Goal: Task Accomplishment & Management: Manage account settings

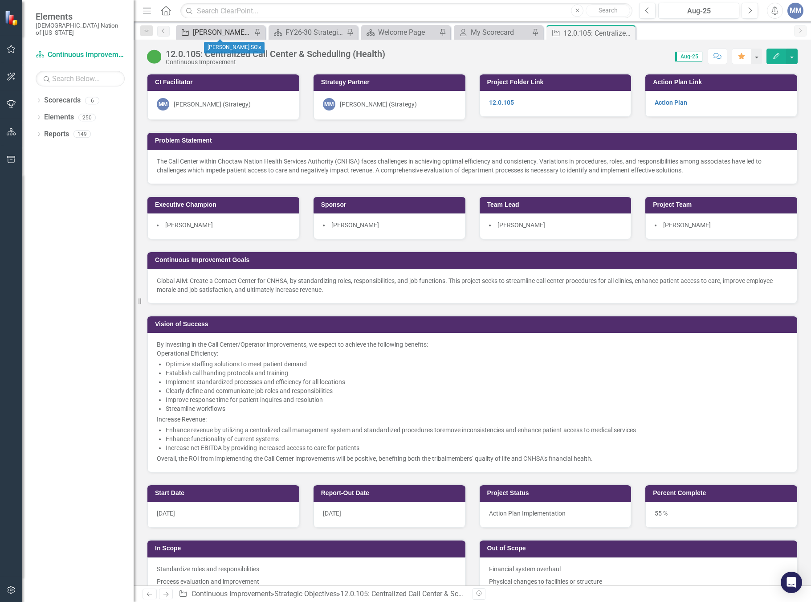
click at [214, 28] on div "[PERSON_NAME] SO's" at bounding box center [222, 32] width 59 height 11
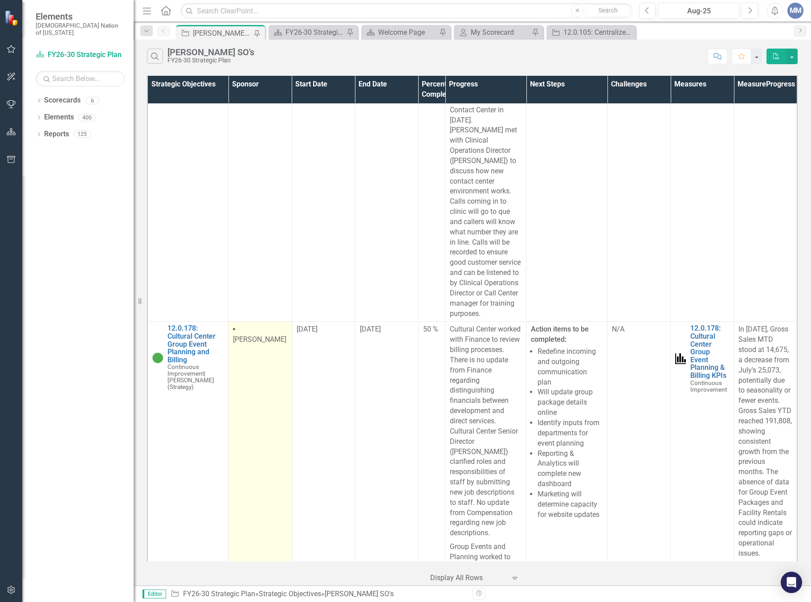
scroll to position [7079, 0]
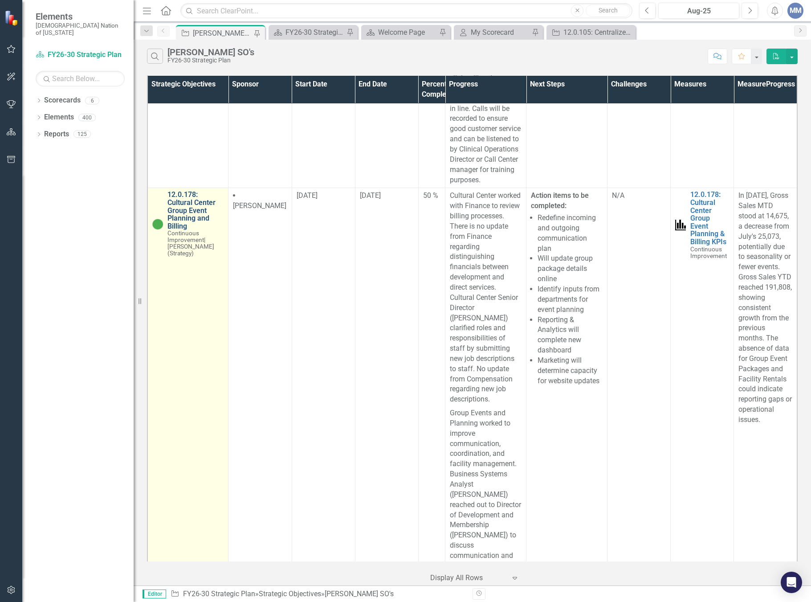
click at [177, 230] on link "12.0.178: Cultural Center Group Event Planning and Billing" at bounding box center [195, 210] width 56 height 39
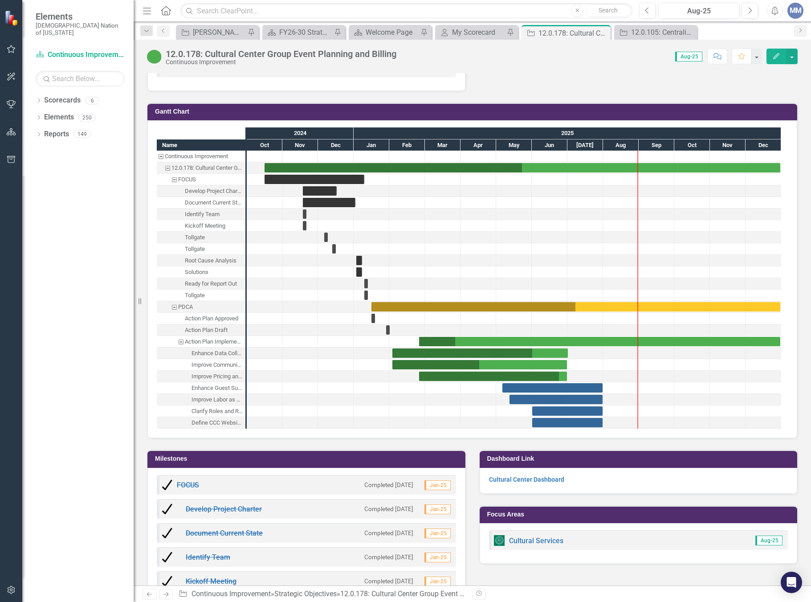
scroll to position [1380, 0]
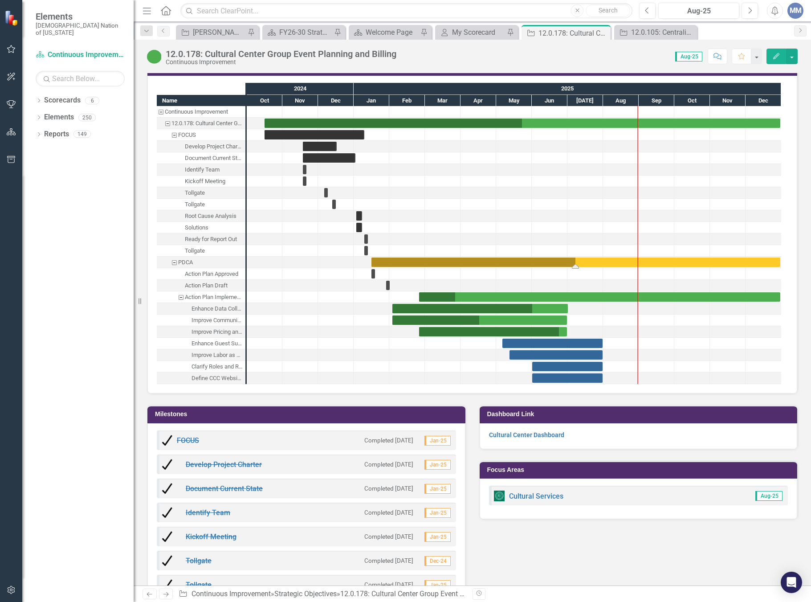
click at [419, 263] on div "Task: Start date: 2025-01-16 End date: 2025-12-31" at bounding box center [575, 261] width 409 height 9
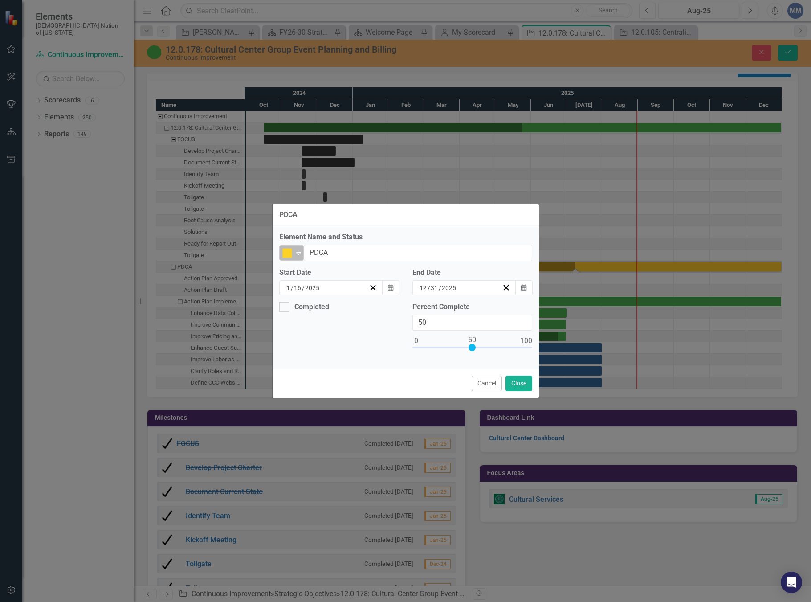
click at [298, 252] on icon "Expand" at bounding box center [298, 252] width 9 height 7
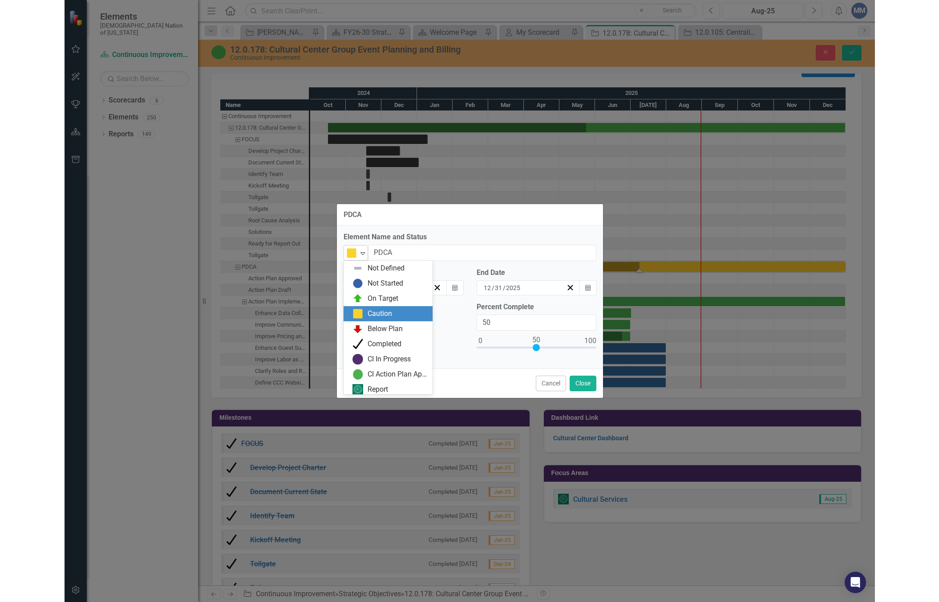
scroll to position [3, 0]
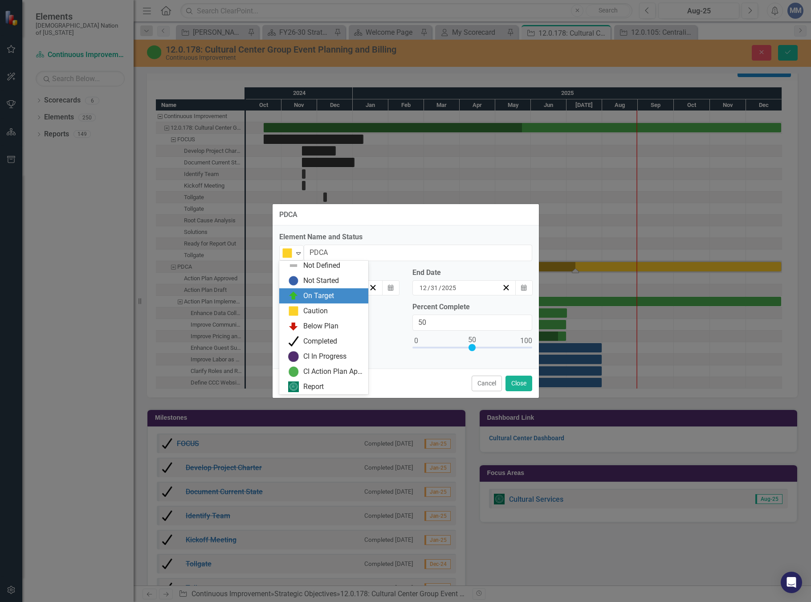
click at [304, 297] on div "On Target" at bounding box center [318, 296] width 31 height 10
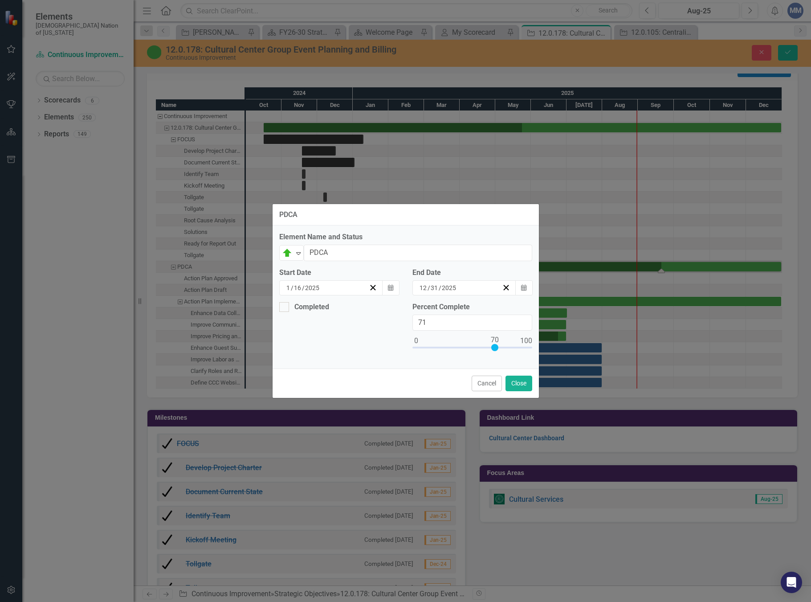
type input "70"
drag, startPoint x: 474, startPoint y: 350, endPoint x: 498, endPoint y: 354, distance: 24.4
click at [496, 350] on div at bounding box center [494, 347] width 7 height 7
click at [528, 383] on button "Close" at bounding box center [518, 383] width 27 height 16
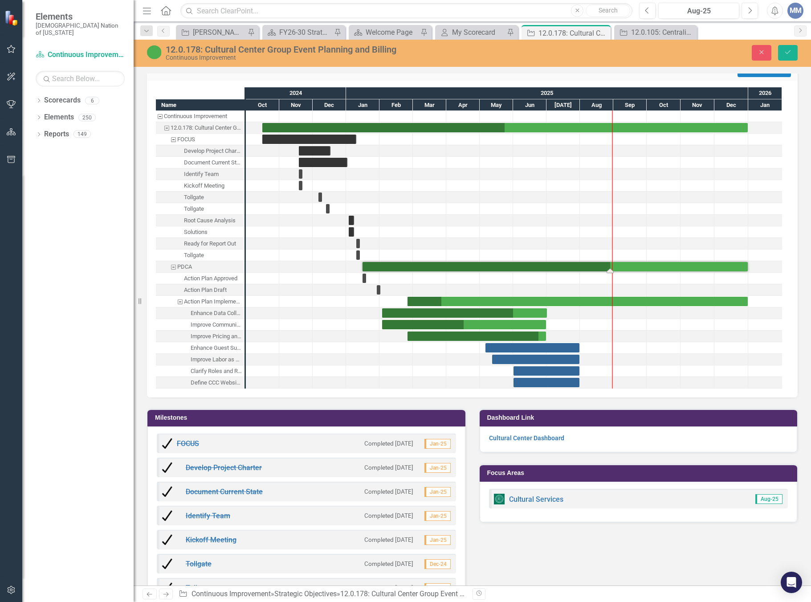
drag, startPoint x: 657, startPoint y: 271, endPoint x: 635, endPoint y: 276, distance: 22.9
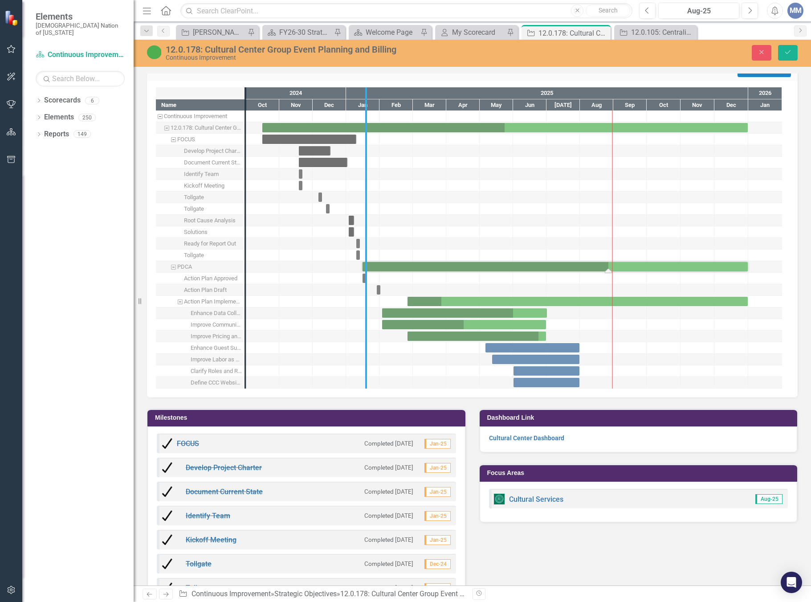
drag, startPoint x: 241, startPoint y: 267, endPoint x: 362, endPoint y: 268, distance: 120.7
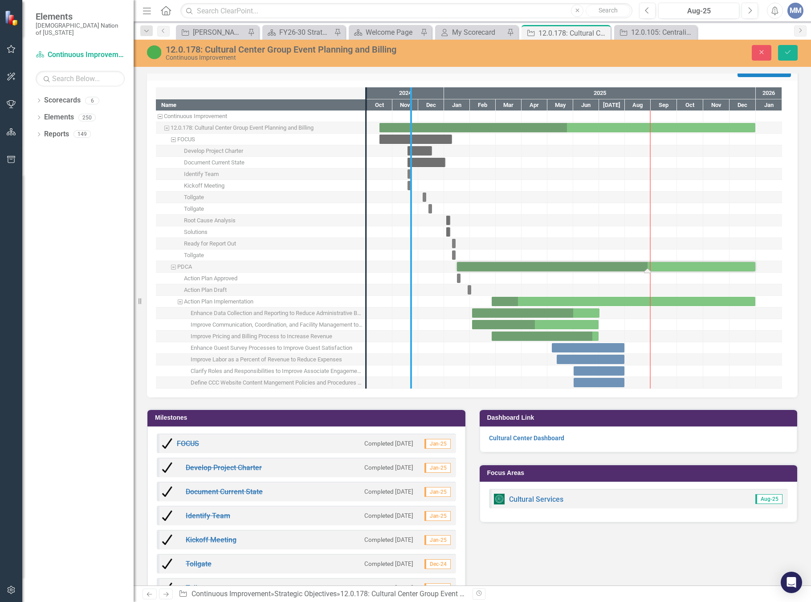
drag, startPoint x: 362, startPoint y: 268, endPoint x: 418, endPoint y: 273, distance: 56.8
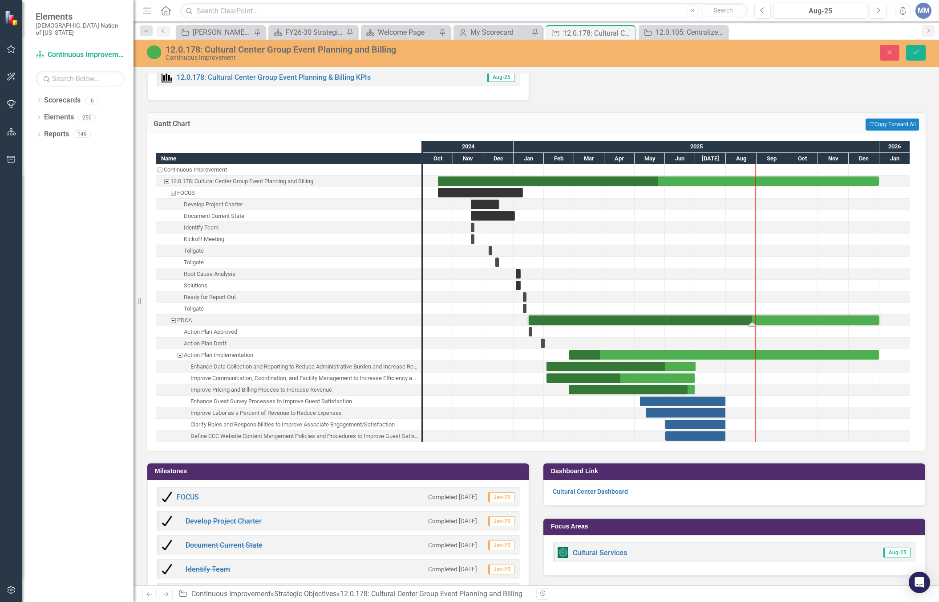
scroll to position [1348, 0]
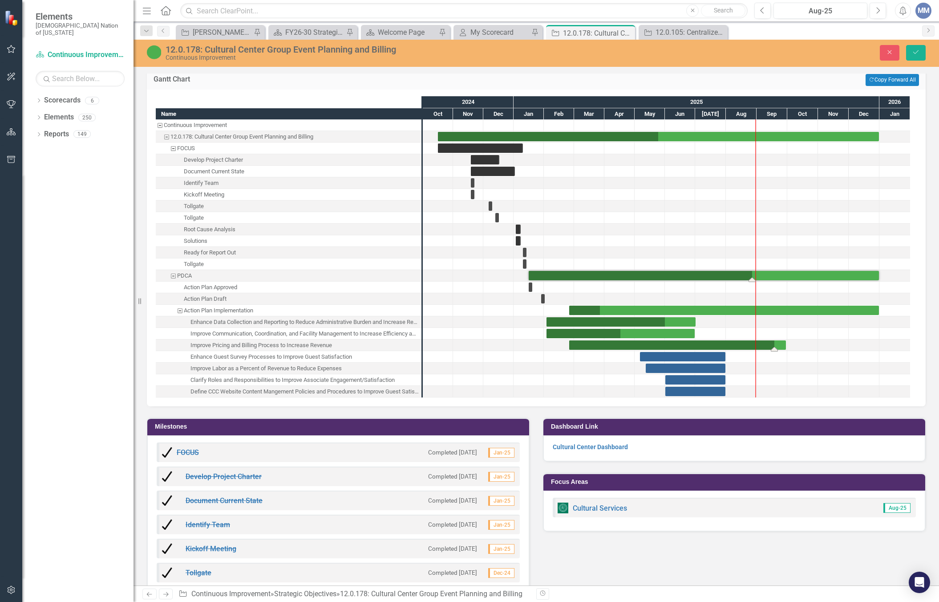
drag, startPoint x: 695, startPoint y: 335, endPoint x: 786, endPoint y: 342, distance: 91.5
drag, startPoint x: 726, startPoint y: 338, endPoint x: 732, endPoint y: 338, distance: 5.8
drag, startPoint x: 786, startPoint y: 339, endPoint x: 818, endPoint y: 342, distance: 31.8
drag, startPoint x: 763, startPoint y: 339, endPoint x: 752, endPoint y: 337, distance: 11.4
click at [689, 375] on div "Task: Start date: 2025-06-01 End date: 2025-07-31" at bounding box center [696, 379] width 60 height 9
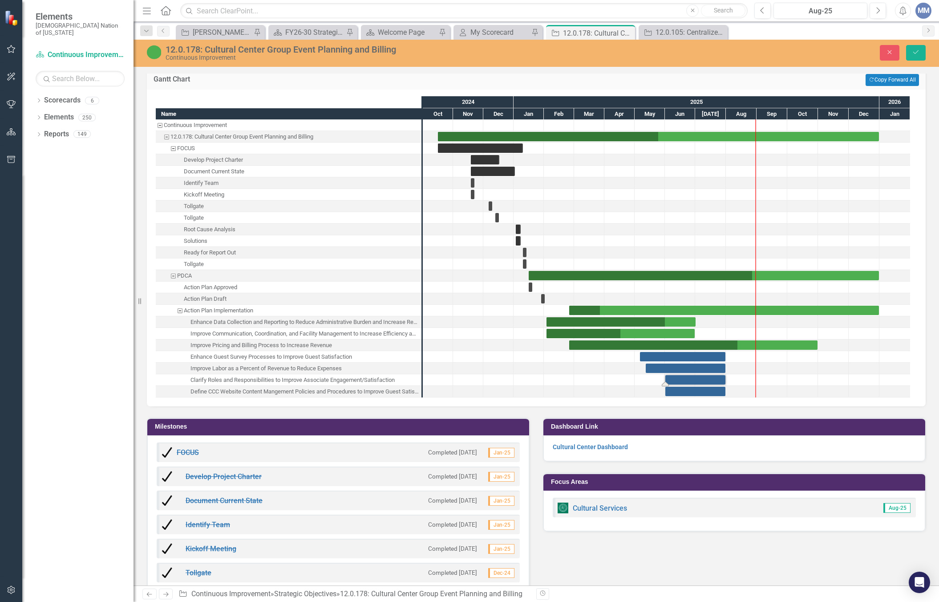
click at [689, 375] on div "Task: Start date: 2025-06-01 End date: 2025-07-31" at bounding box center [696, 379] width 60 height 9
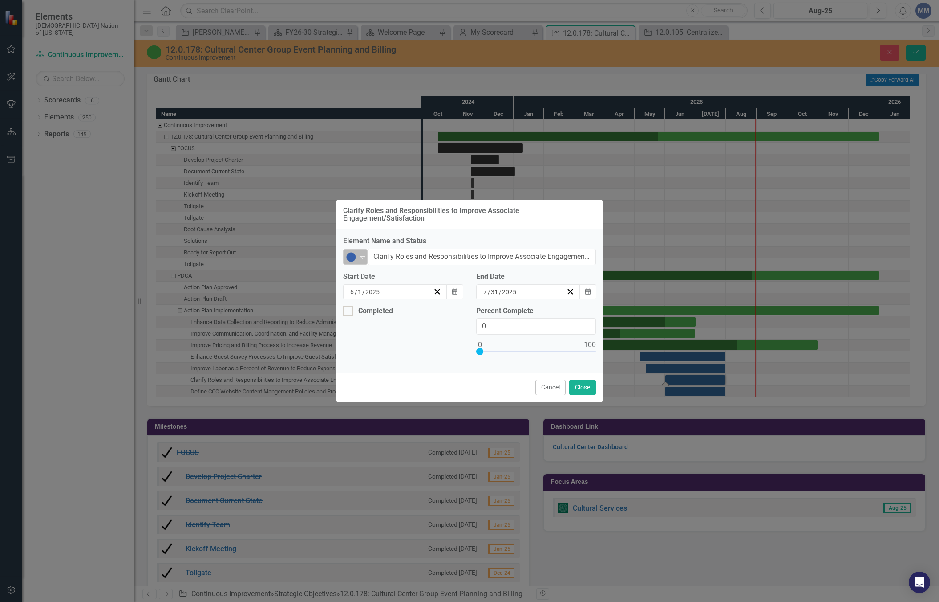
click at [361, 259] on icon "Expand" at bounding box center [362, 256] width 9 height 7
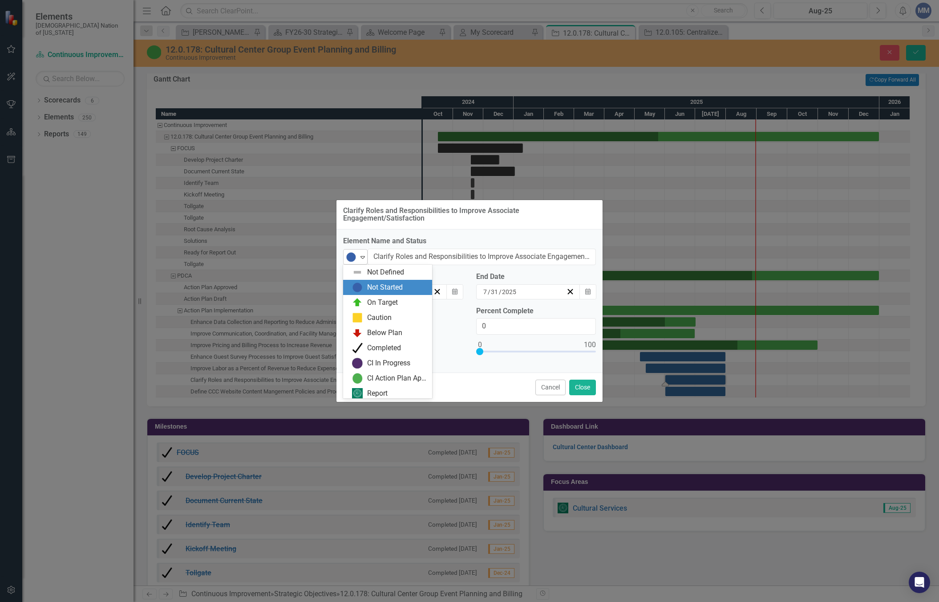
scroll to position [3, 0]
click at [366, 306] on div "On Target" at bounding box center [387, 299] width 89 height 15
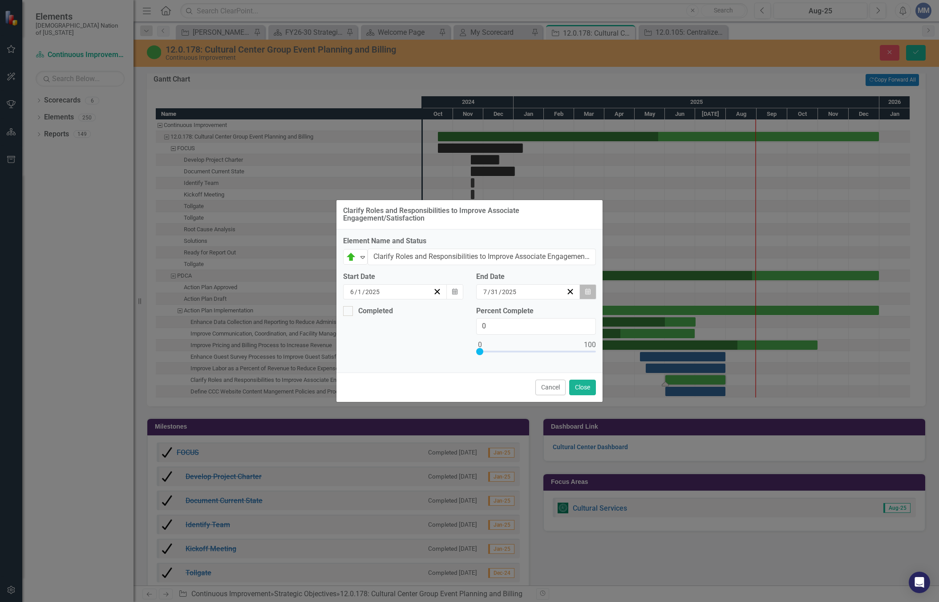
click at [586, 292] on icon "Calendar" at bounding box center [587, 292] width 5 height 6
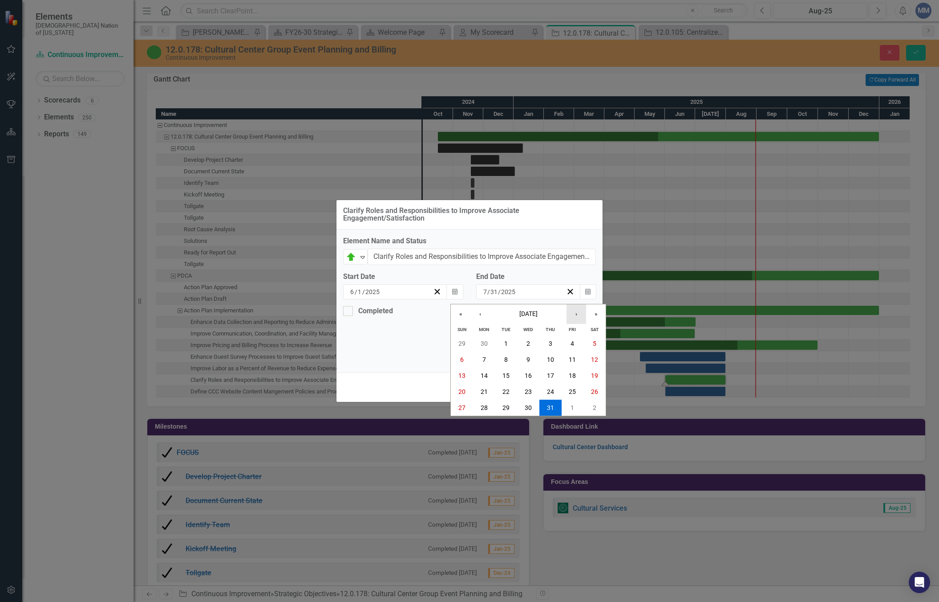
click at [574, 320] on button "›" at bounding box center [577, 314] width 20 height 20
click at [569, 405] on abbr "31" at bounding box center [572, 407] width 7 height 7
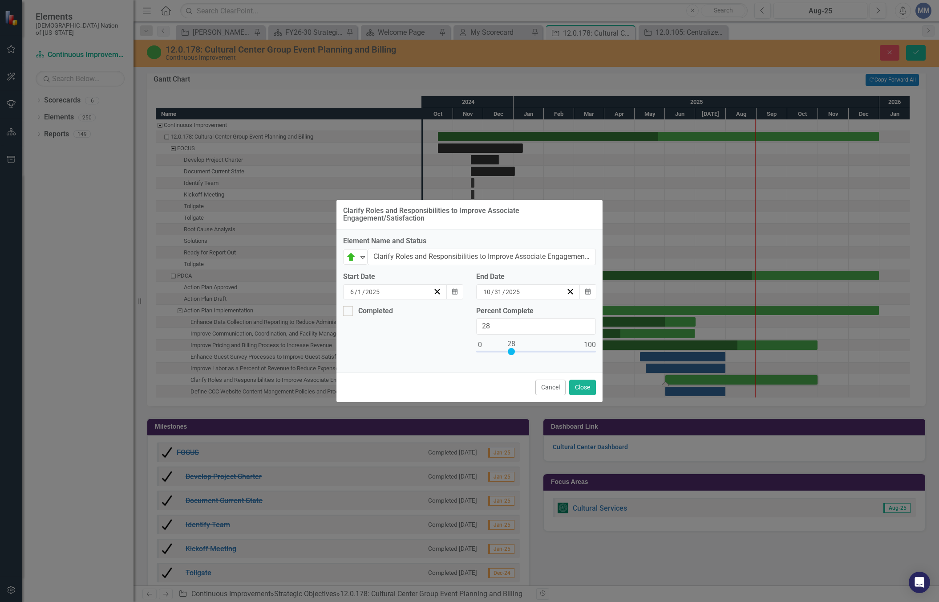
type input "30"
drag, startPoint x: 481, startPoint y: 351, endPoint x: 515, endPoint y: 354, distance: 34.5
click at [514, 353] on div at bounding box center [513, 351] width 7 height 7
click at [585, 389] on button "Close" at bounding box center [582, 387] width 27 height 16
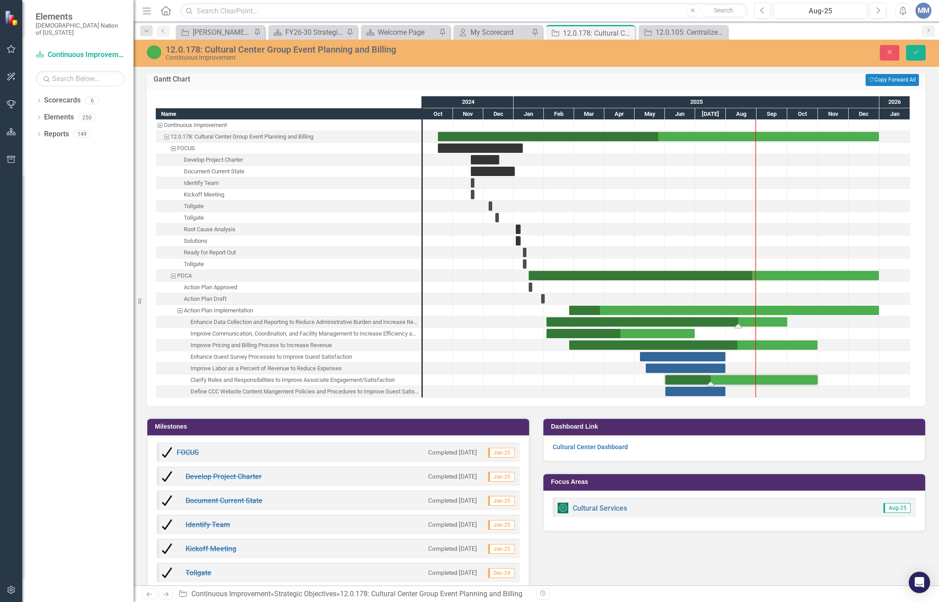
drag, startPoint x: 697, startPoint y: 315, endPoint x: 789, endPoint y: 315, distance: 91.3
click at [664, 363] on div "Task: Start date: 2025-05-12 End date: 2025-07-31" at bounding box center [686, 367] width 80 height 9
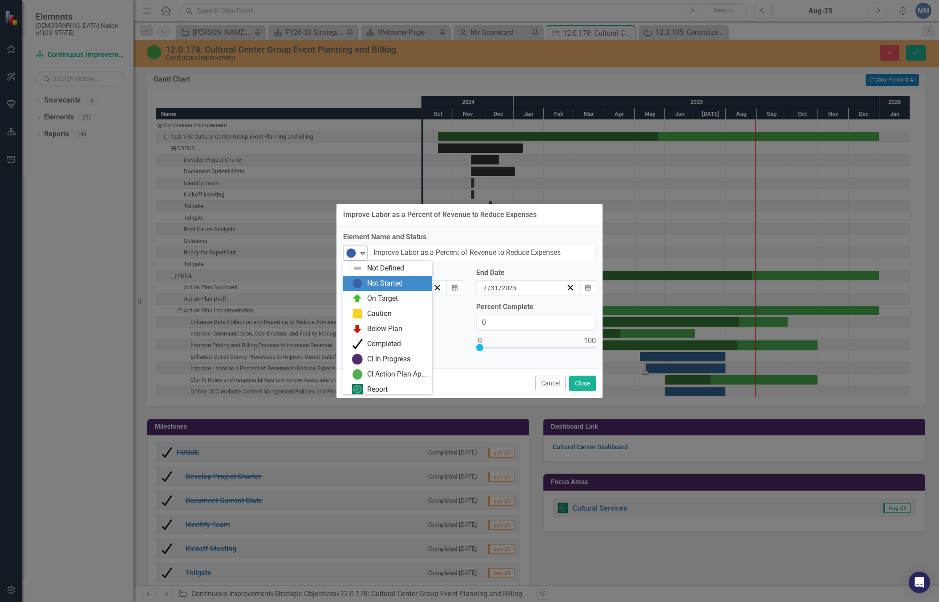
click at [366, 256] on div "Expand" at bounding box center [362, 252] width 9 height 15
click at [362, 296] on img at bounding box center [357, 295] width 11 height 11
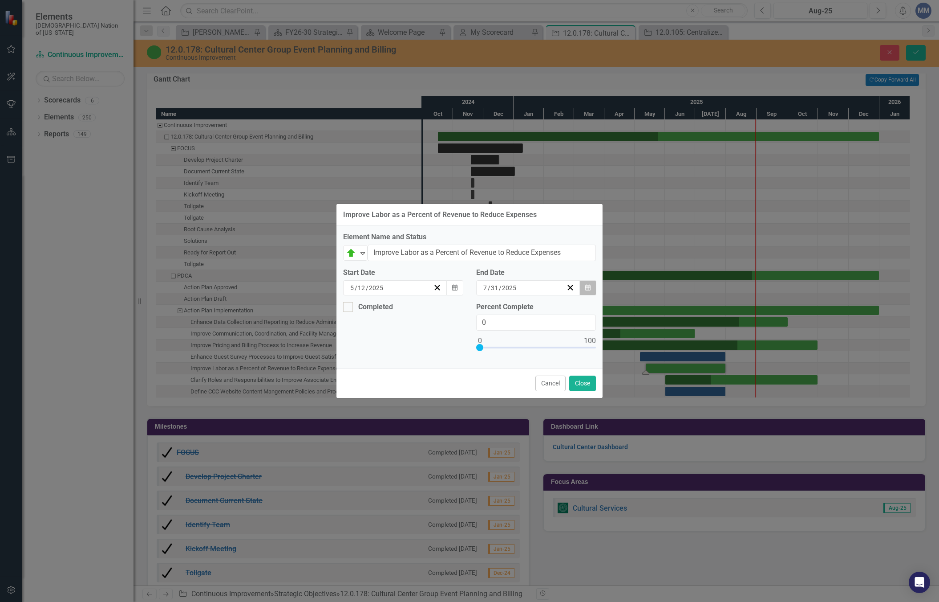
click at [585, 288] on button "Calendar" at bounding box center [588, 287] width 17 height 15
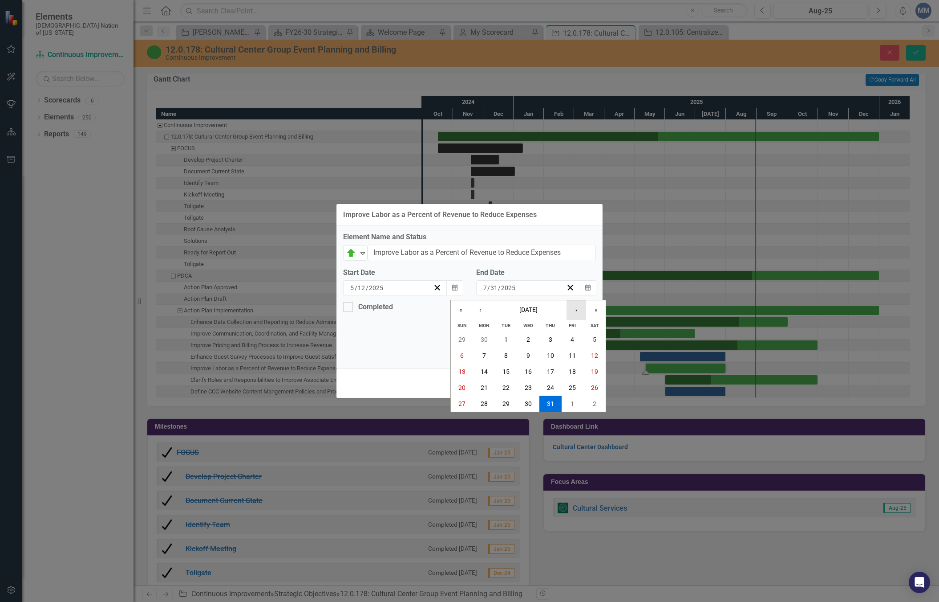
click at [577, 313] on button "›" at bounding box center [577, 310] width 20 height 20
click at [577, 314] on button "›" at bounding box center [577, 310] width 20 height 20
click at [573, 305] on button "›" at bounding box center [577, 310] width 20 height 20
click at [573, 402] on abbr "31" at bounding box center [572, 403] width 7 height 7
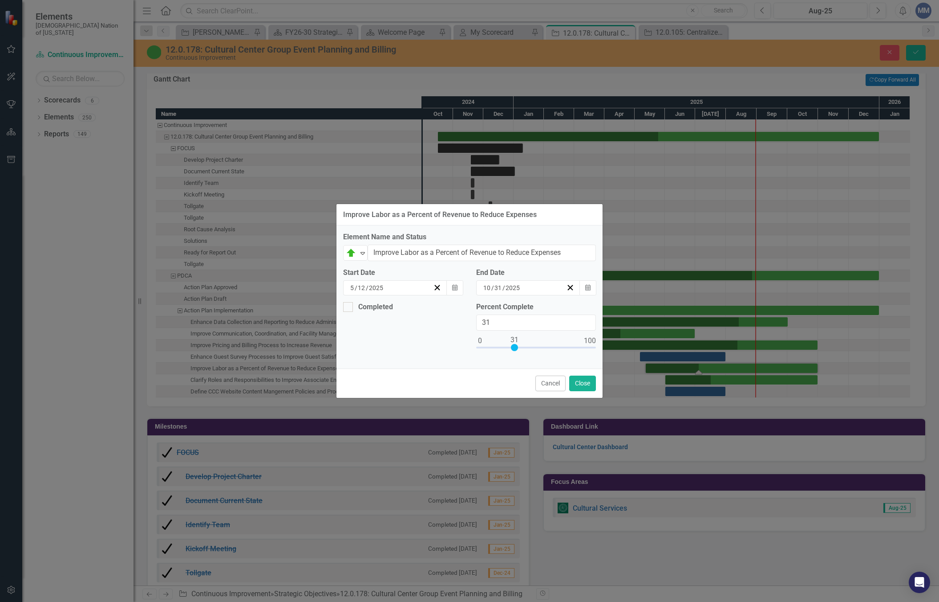
type input "30"
drag, startPoint x: 481, startPoint y: 347, endPoint x: 515, endPoint y: 346, distance: 34.3
click at [515, 346] on div at bounding box center [513, 347] width 7 height 7
click at [582, 382] on button "Close" at bounding box center [582, 383] width 27 height 16
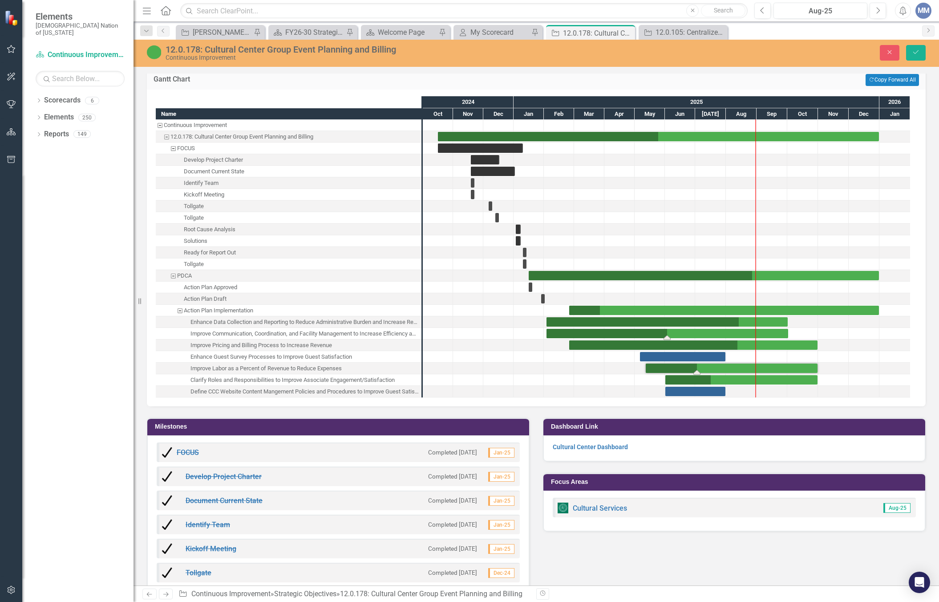
drag, startPoint x: 698, startPoint y: 325, endPoint x: 788, endPoint y: 322, distance: 90.4
drag, startPoint x: 667, startPoint y: 327, endPoint x: 727, endPoint y: 331, distance: 59.8
drag, startPoint x: 737, startPoint y: 335, endPoint x: 716, endPoint y: 342, distance: 22.1
click at [742, 340] on div "Task: Start date: 2025-02-03 End date: 2025-10-08" at bounding box center [671, 344] width 248 height 9
drag, startPoint x: 718, startPoint y: 339, endPoint x: 734, endPoint y: 337, distance: 16.1
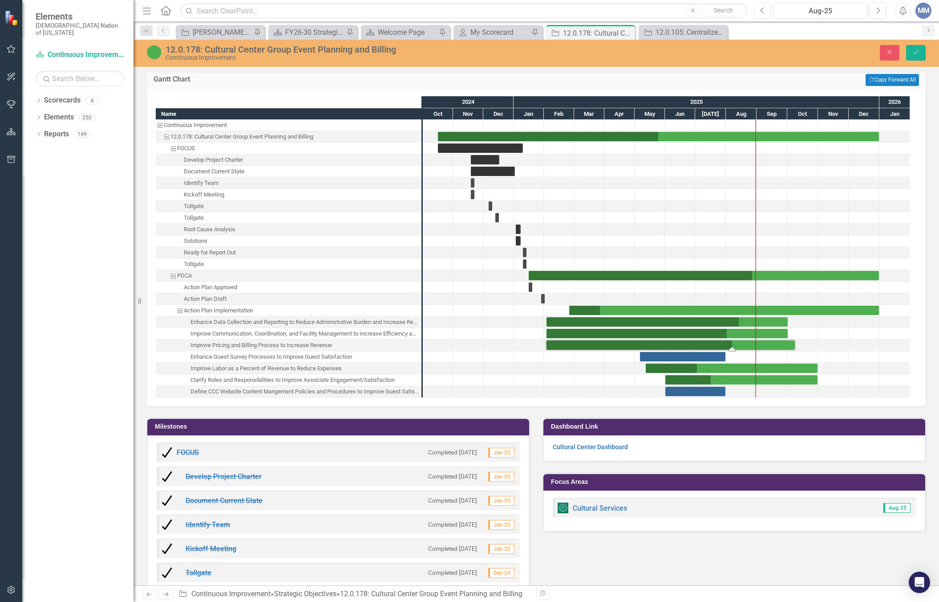
scroll to position [1393, 0]
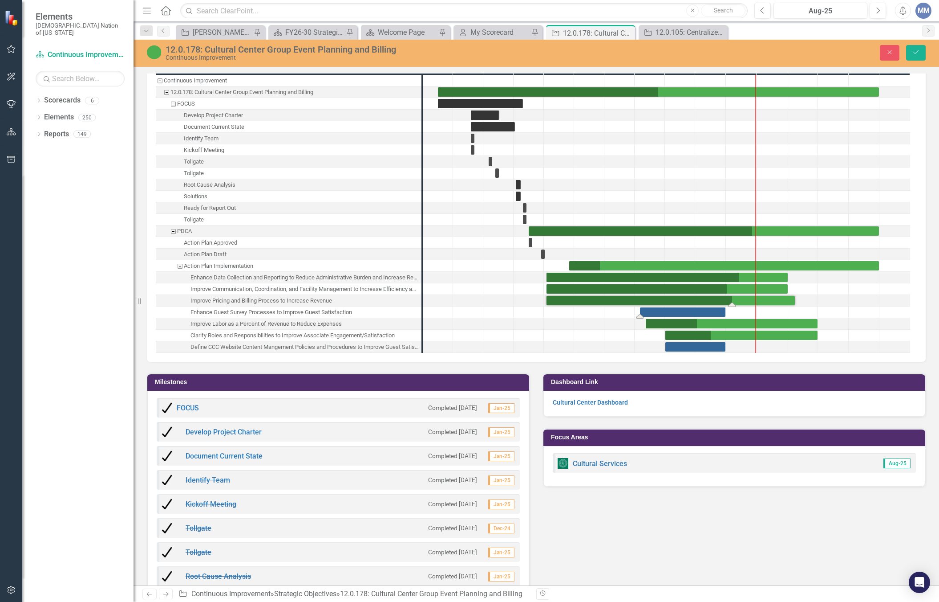
click at [651, 307] on div "Task: Start date: 2025-05-06 End date: 2025-07-31" at bounding box center [682, 311] width 85 height 9
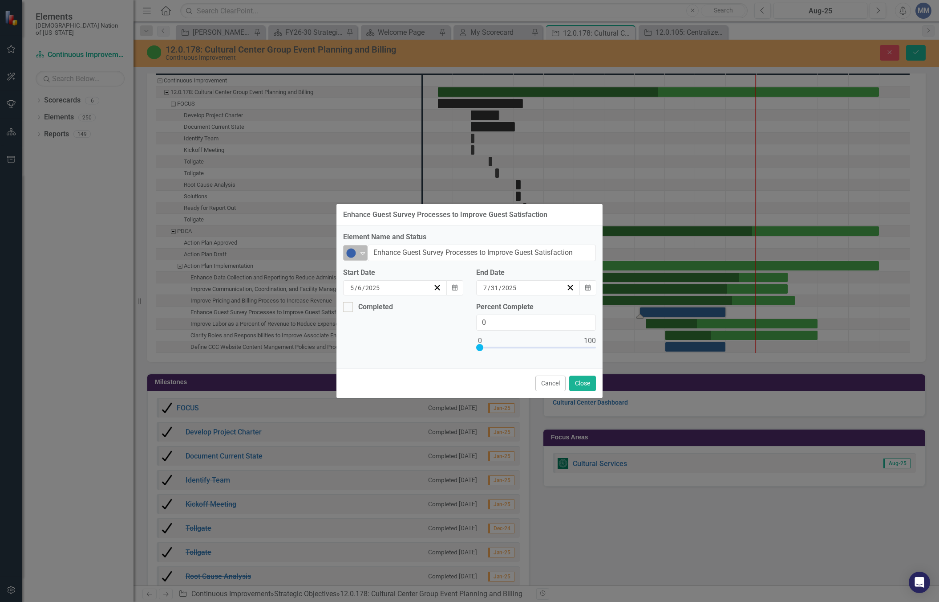
click at [361, 254] on icon "Expand" at bounding box center [362, 252] width 9 height 7
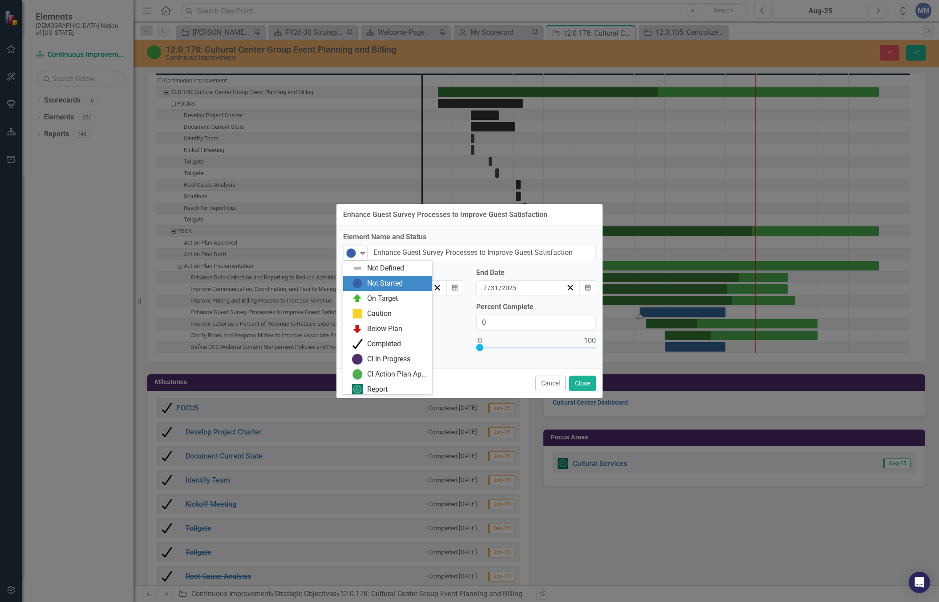
scroll to position [3, 0]
click at [370, 292] on div "On Target" at bounding box center [382, 296] width 31 height 10
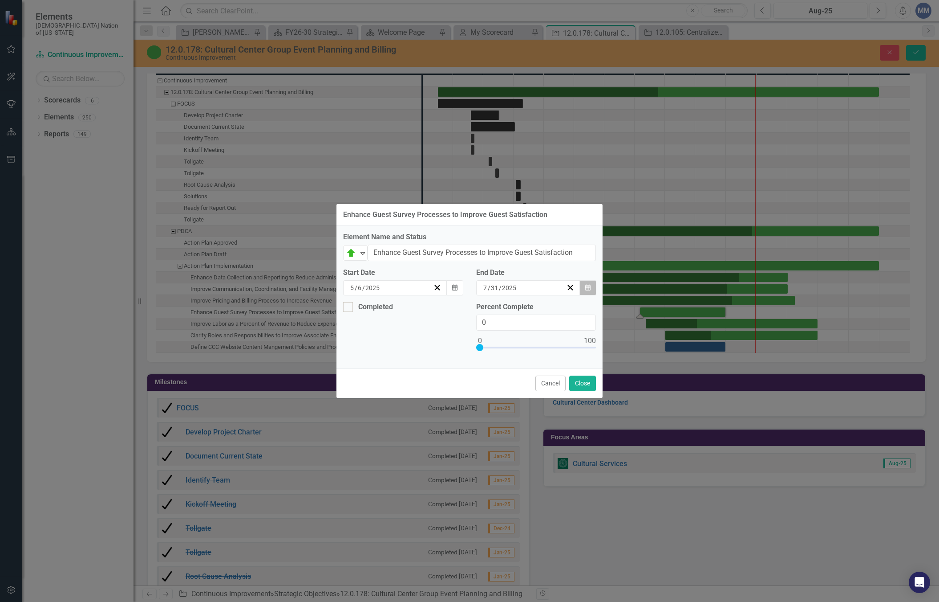
click at [588, 285] on icon "Calendar" at bounding box center [587, 288] width 5 height 6
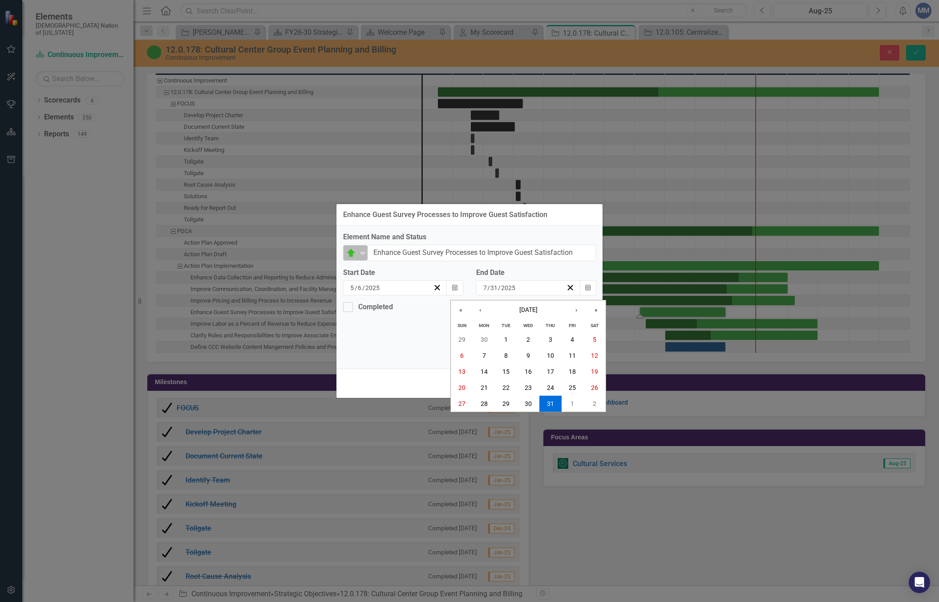
click at [360, 251] on icon "Expand" at bounding box center [362, 252] width 9 height 7
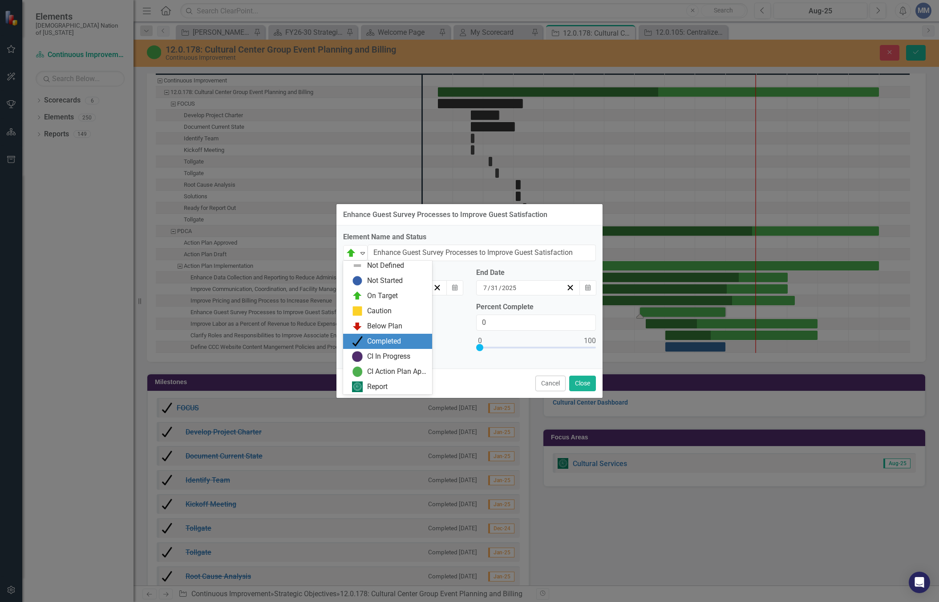
click at [370, 337] on div "Completed" at bounding box center [384, 341] width 34 height 10
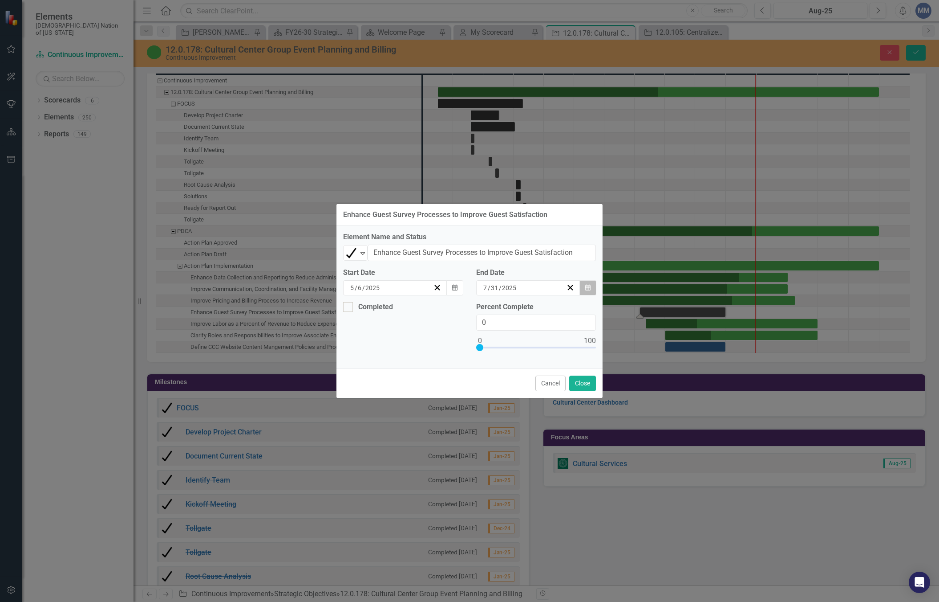
click at [588, 288] on icon "Calendar" at bounding box center [587, 288] width 5 height 6
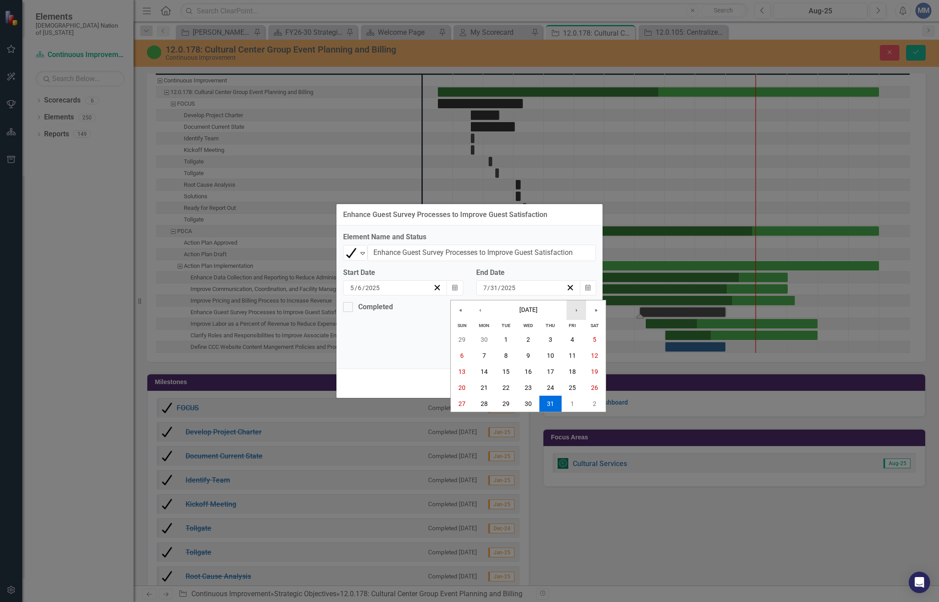
click at [576, 311] on button "›" at bounding box center [577, 310] width 20 height 20
click at [570, 403] on abbr "29" at bounding box center [572, 403] width 7 height 7
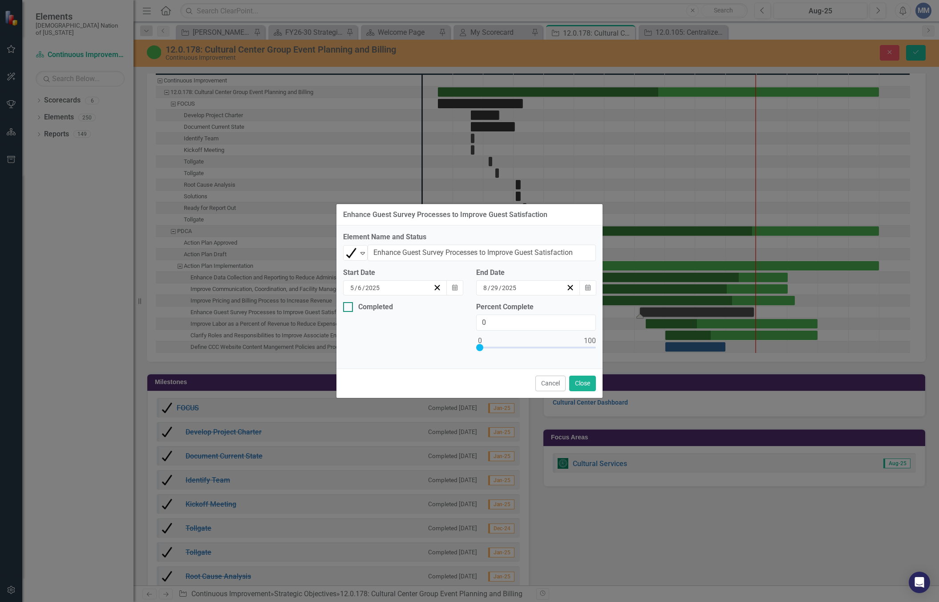
click at [349, 308] on div at bounding box center [348, 307] width 10 height 10
click at [349, 308] on input "Completed" at bounding box center [346, 305] width 6 height 6
checkbox input "true"
click at [452, 342] on icon "button" at bounding box center [454, 340] width 5 height 6
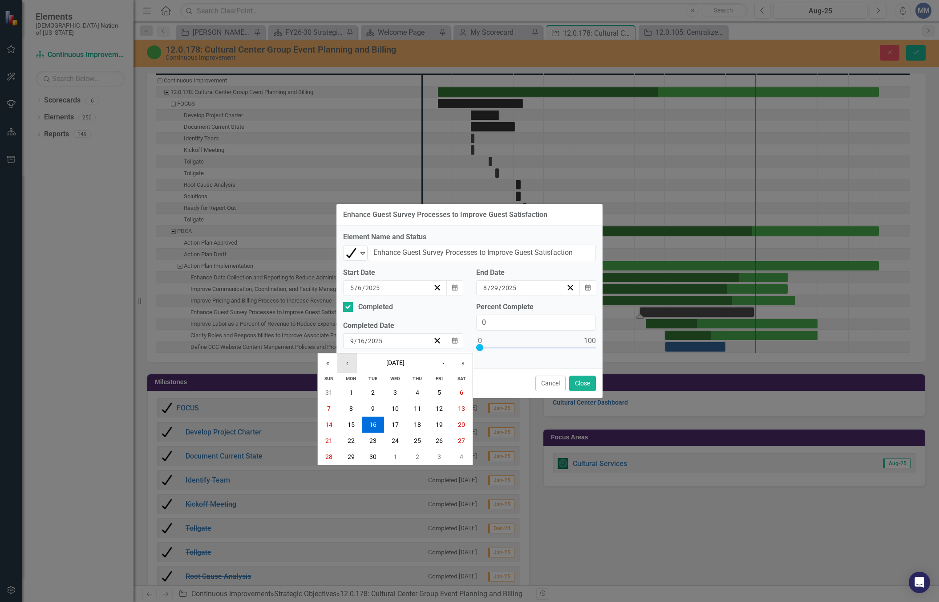
click at [352, 362] on button "‹" at bounding box center [347, 363] width 20 height 20
click at [440, 462] on button "29" at bounding box center [440, 456] width 22 height 16
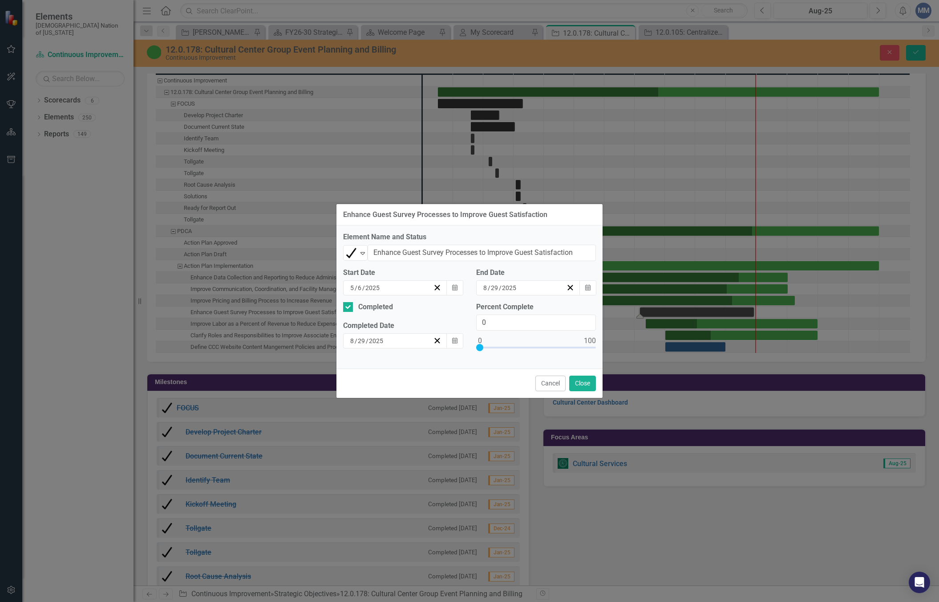
type input "100"
drag, startPoint x: 482, startPoint y: 350, endPoint x: 694, endPoint y: 368, distance: 213.1
click at [694, 368] on div "Enhance Guest Survey Processes to Improve Guest Satisfaction Element Name and S…" at bounding box center [469, 301] width 939 height 602
click at [585, 382] on button "Close" at bounding box center [582, 383] width 27 height 16
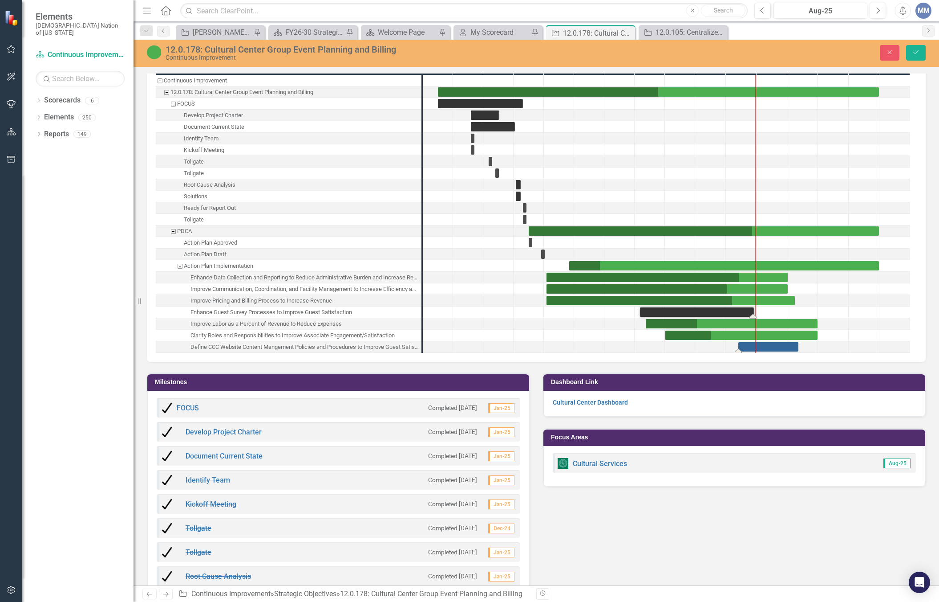
drag, startPoint x: 702, startPoint y: 340, endPoint x: 775, endPoint y: 343, distance: 73.1
click at [747, 342] on div "Task: Start date: 2025-08-13 End date: 2025-10-12" at bounding box center [769, 346] width 61 height 9
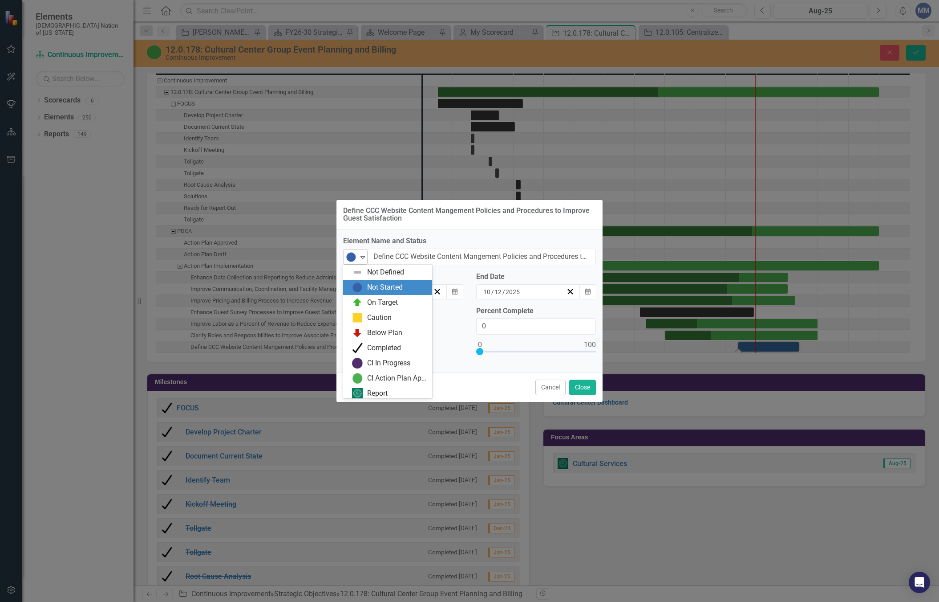
click at [353, 257] on img at bounding box center [351, 257] width 11 height 11
click at [359, 299] on img at bounding box center [357, 299] width 11 height 11
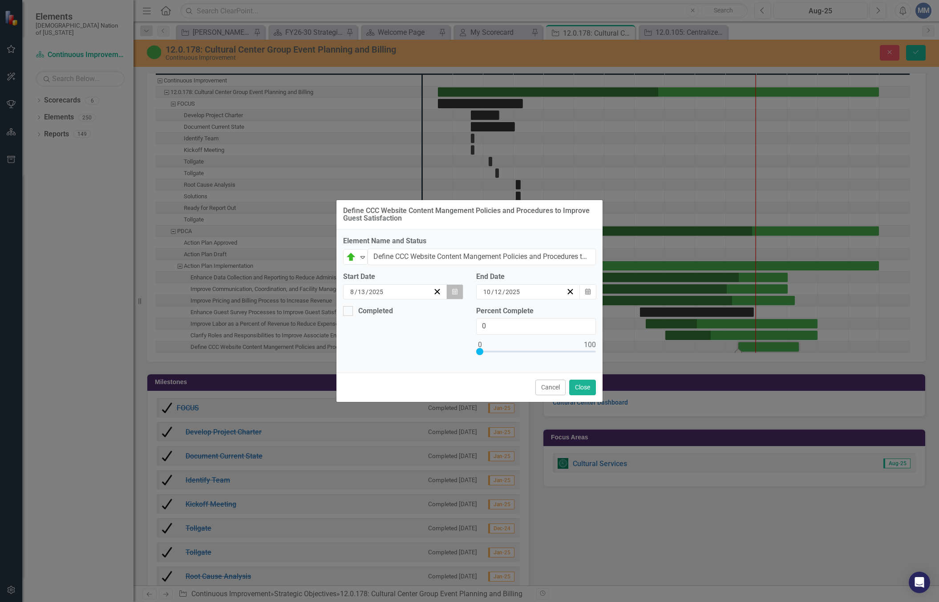
click at [451, 290] on button "Calendar" at bounding box center [455, 291] width 17 height 15
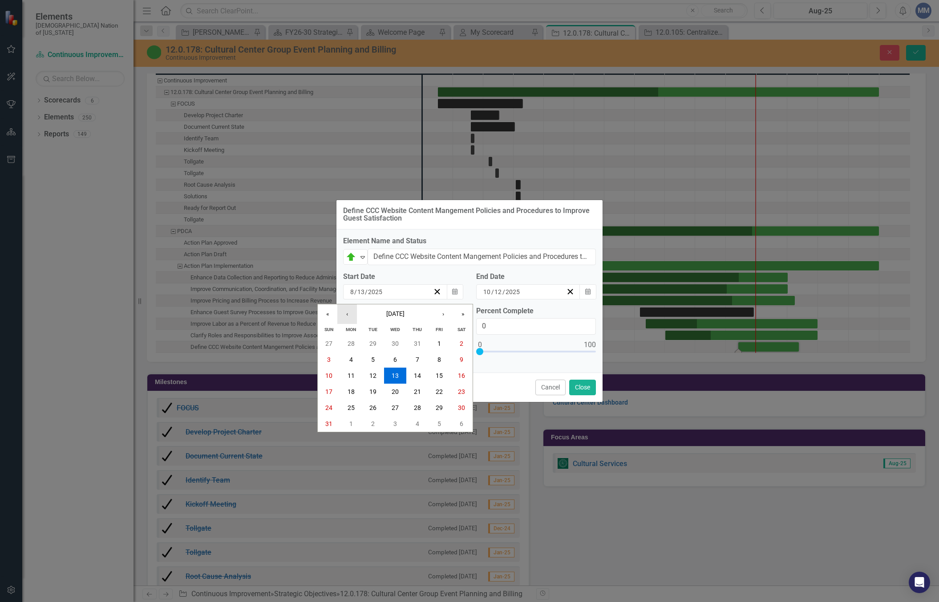
click at [355, 314] on button "‹" at bounding box center [347, 314] width 20 height 20
click at [374, 345] on abbr "1" at bounding box center [373, 343] width 4 height 7
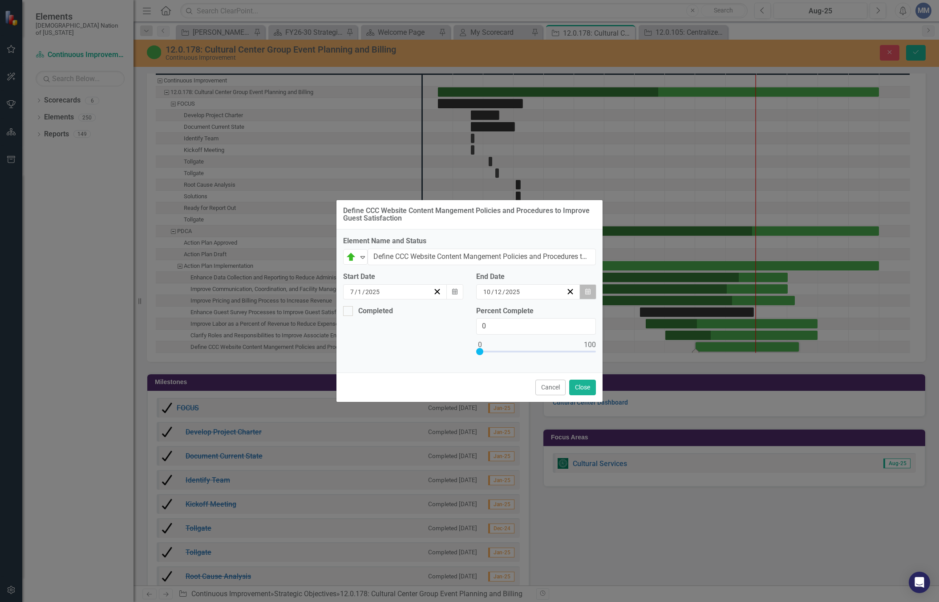
click at [591, 295] on button "Calendar" at bounding box center [588, 291] width 17 height 15
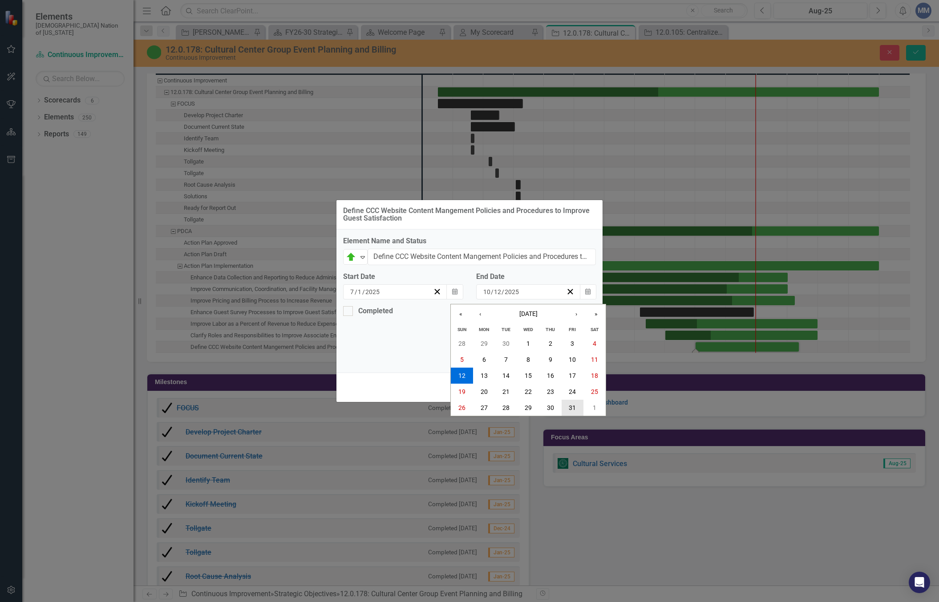
click at [570, 404] on abbr "31" at bounding box center [572, 407] width 7 height 7
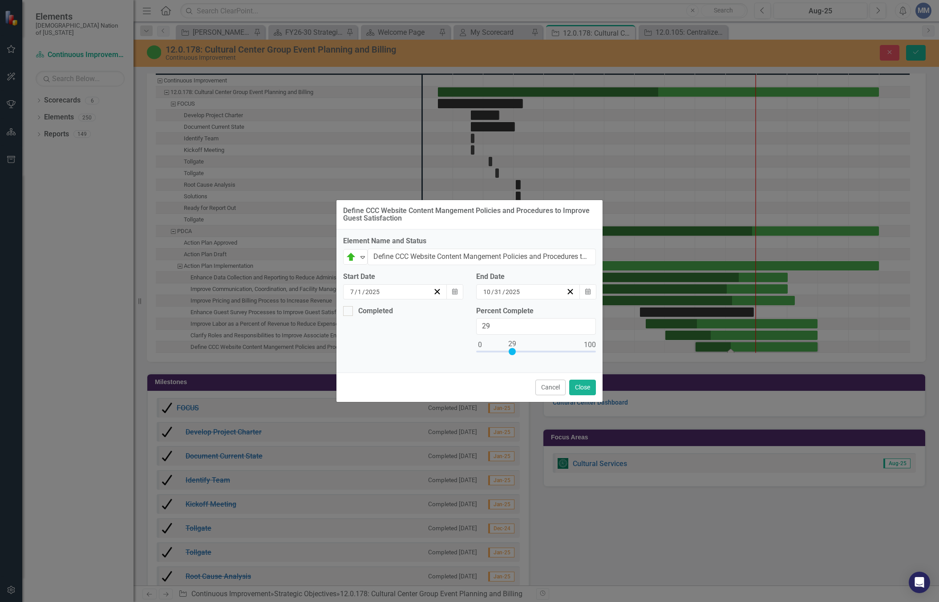
type input "30"
drag, startPoint x: 482, startPoint y: 352, endPoint x: 516, endPoint y: 348, distance: 34.5
click at [516, 348] on div at bounding box center [536, 353] width 120 height 11
click at [588, 386] on button "Close" at bounding box center [582, 387] width 27 height 16
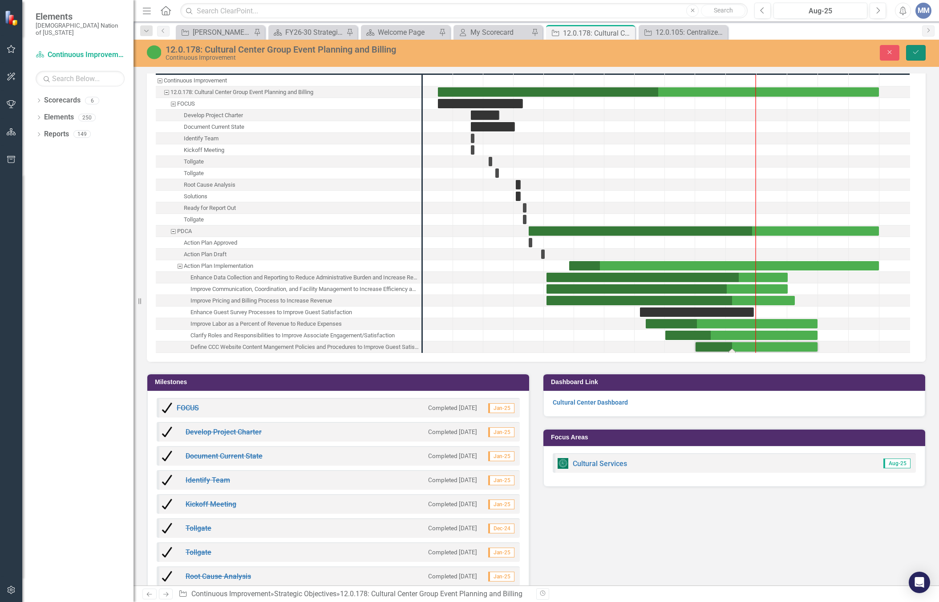
click at [810, 56] on button "Save" at bounding box center [917, 53] width 20 height 16
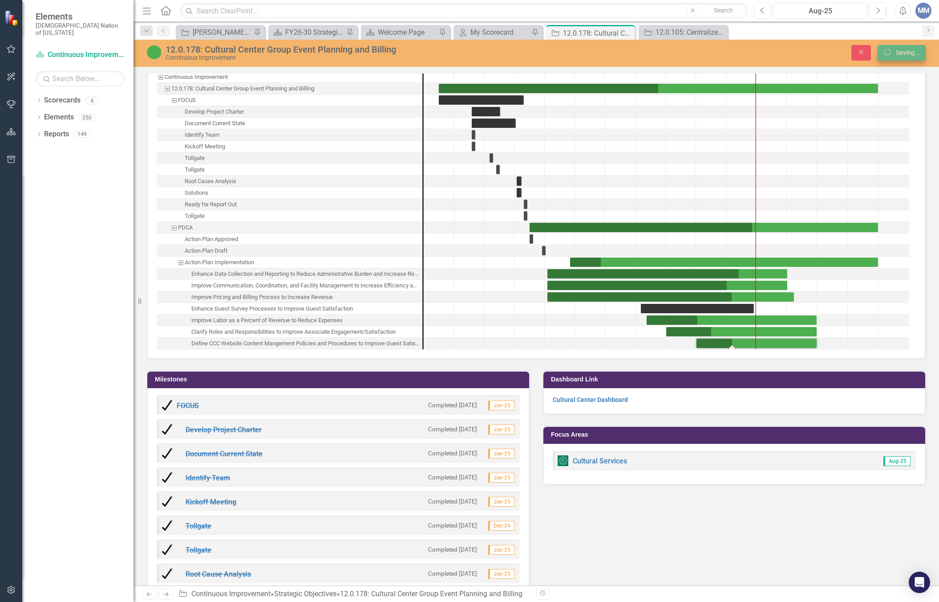
scroll to position [1389, 0]
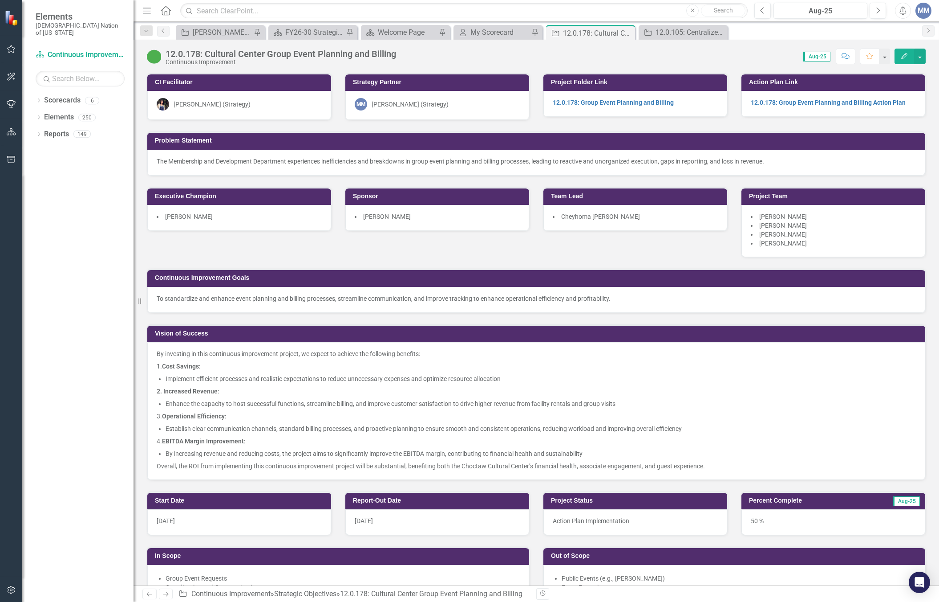
scroll to position [1336, 0]
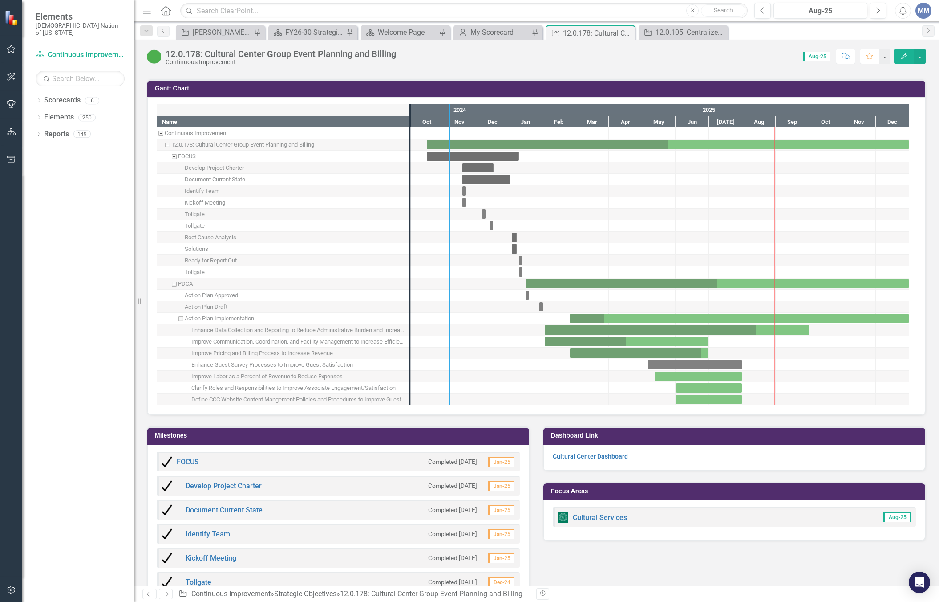
drag, startPoint x: 409, startPoint y: 350, endPoint x: 448, endPoint y: 353, distance: 39.7
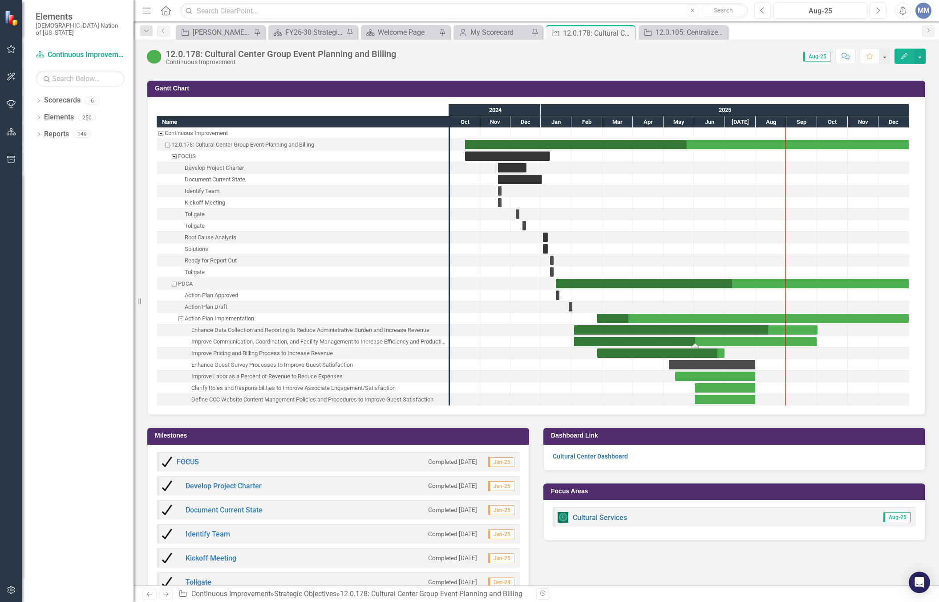
drag, startPoint x: 726, startPoint y: 334, endPoint x: 817, endPoint y: 338, distance: 91.8
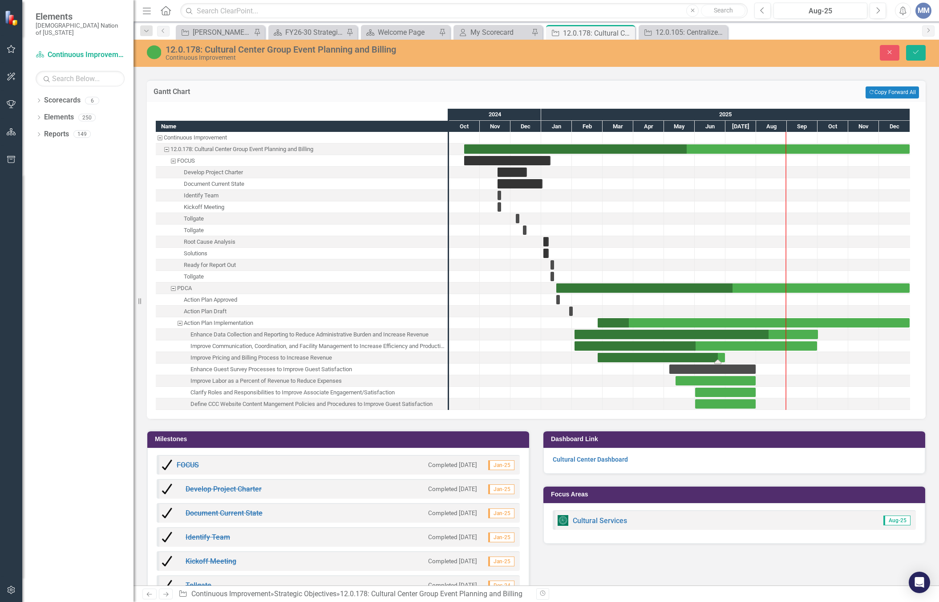
click at [724, 353] on div "Task: Start date: 2025-02-24 End date: 2025-06-30" at bounding box center [661, 357] width 127 height 9
drag, startPoint x: 725, startPoint y: 349, endPoint x: 817, endPoint y: 349, distance: 91.3
drag, startPoint x: 756, startPoint y: 374, endPoint x: 809, endPoint y: 373, distance: 53.9
drag, startPoint x: 756, startPoint y: 395, endPoint x: 820, endPoint y: 398, distance: 63.7
click at [694, 376] on div "Task: Start date: 2025-05-12 End date: 2025-10-01" at bounding box center [747, 380] width 142 height 9
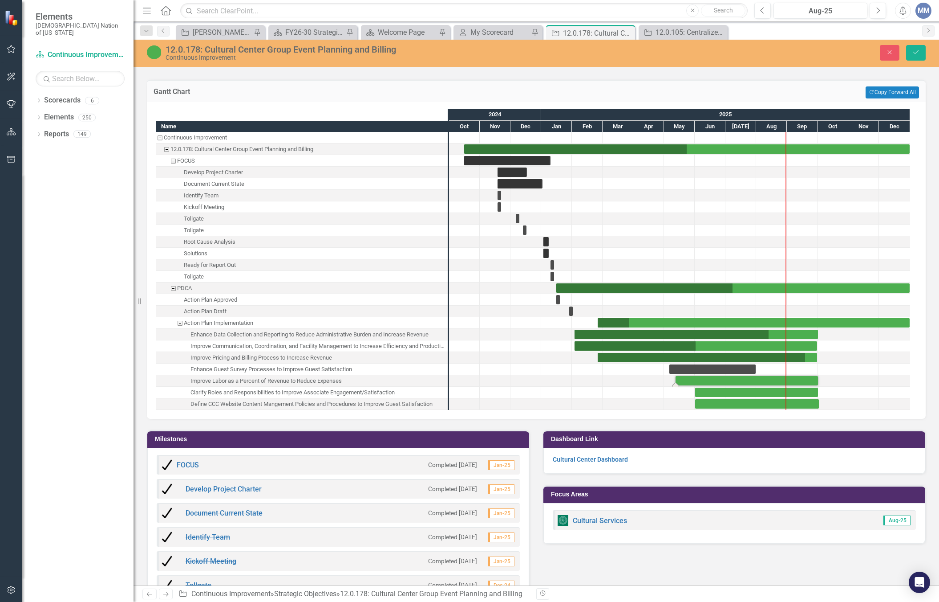
click at [694, 376] on div "Task: Start date: 2025-05-12 End date: 2025-10-01" at bounding box center [747, 380] width 142 height 9
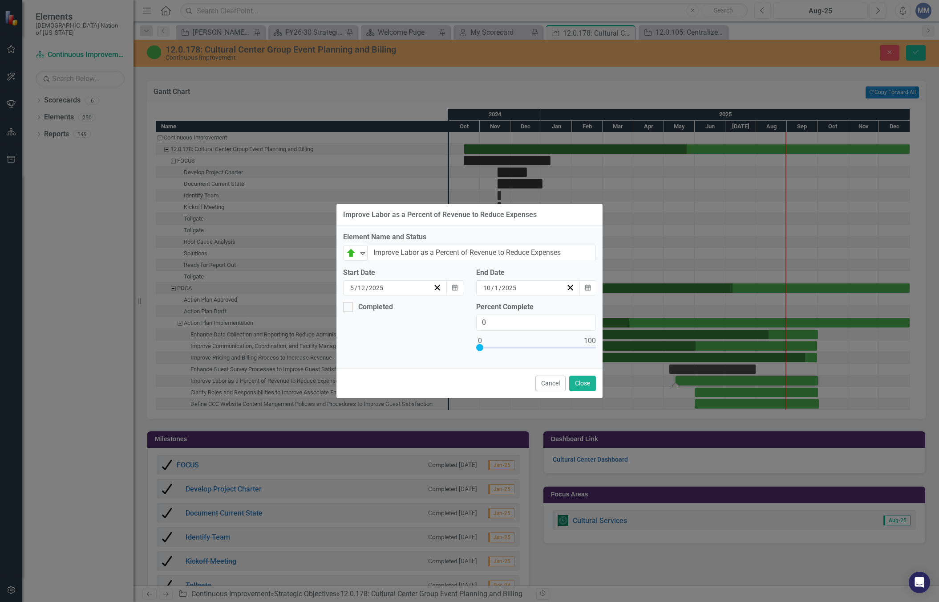
click at [754, 244] on div "Improve Labor as a Percent of Revenue to Reduce Expenses Element Name and Statu…" at bounding box center [469, 301] width 939 height 602
click at [573, 381] on button "Close" at bounding box center [582, 383] width 27 height 16
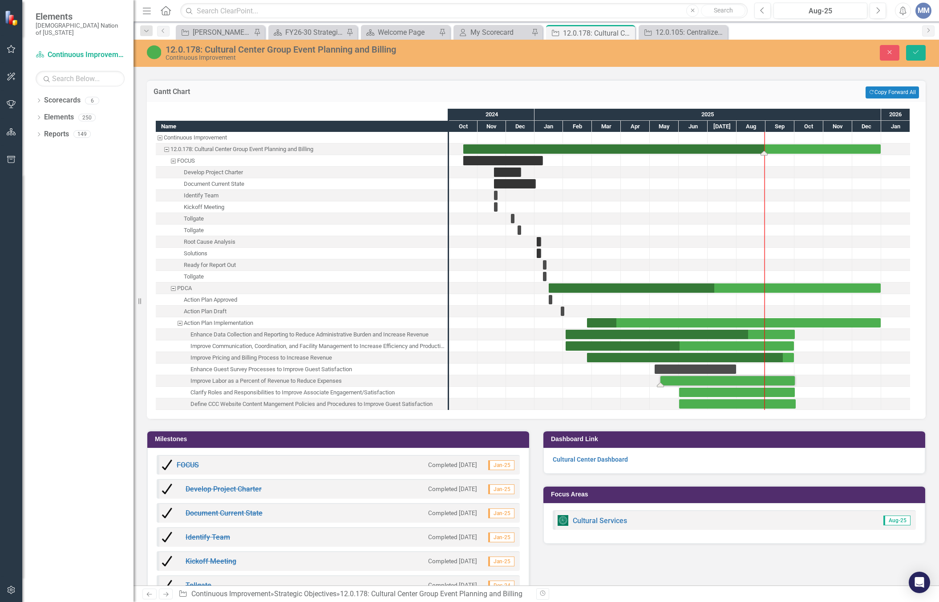
drag, startPoint x: 684, startPoint y: 142, endPoint x: 786, endPoint y: 130, distance: 102.6
drag, startPoint x: 716, startPoint y: 281, endPoint x: 764, endPoint y: 276, distance: 49.2
click at [832, 375] on div at bounding box center [838, 380] width 29 height 11
click at [669, 376] on div "Task: Start date: 2025-05-12 End date: 2025-10-01" at bounding box center [728, 380] width 134 height 9
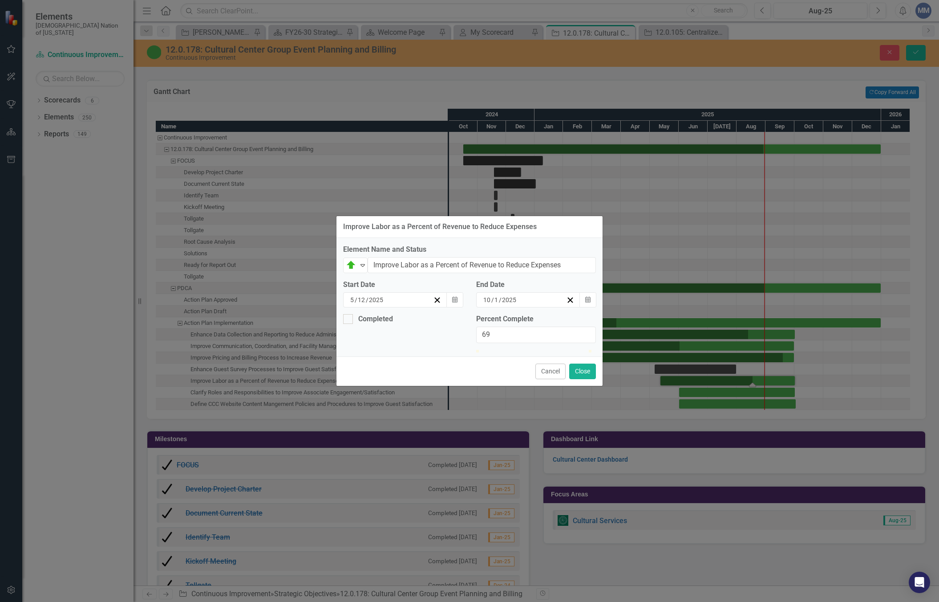
type input "70"
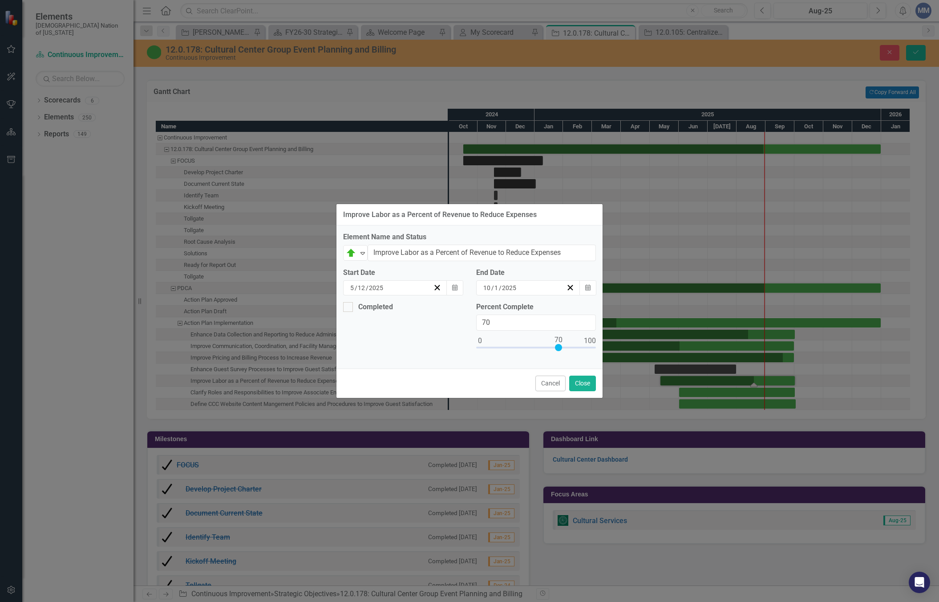
drag, startPoint x: 483, startPoint y: 348, endPoint x: 567, endPoint y: 368, distance: 86.5
click at [563, 349] on div at bounding box center [536, 349] width 120 height 11
click at [591, 379] on button "Close" at bounding box center [582, 383] width 27 height 16
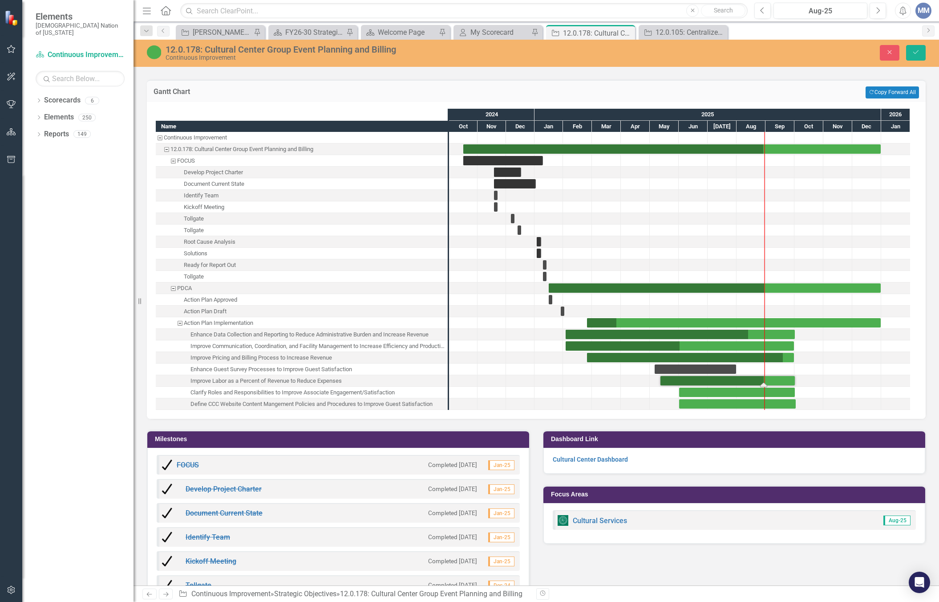
drag, startPoint x: 754, startPoint y: 374, endPoint x: 765, endPoint y: 370, distance: 11.7
click at [708, 387] on div "Task: Start date: 2025-06-01 End date: 2025-10-01" at bounding box center [737, 391] width 116 height 9
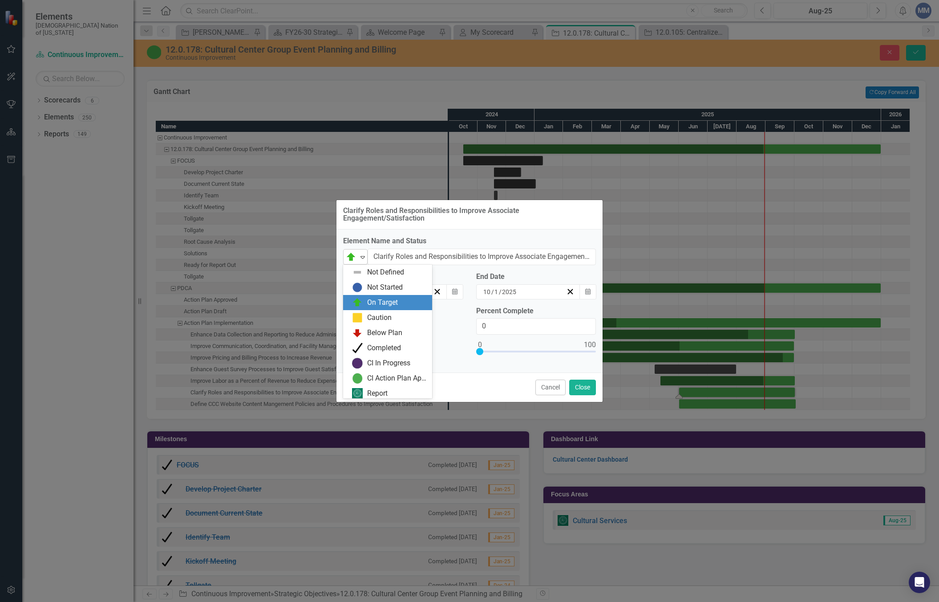
click at [364, 259] on icon "Expand" at bounding box center [362, 256] width 9 height 7
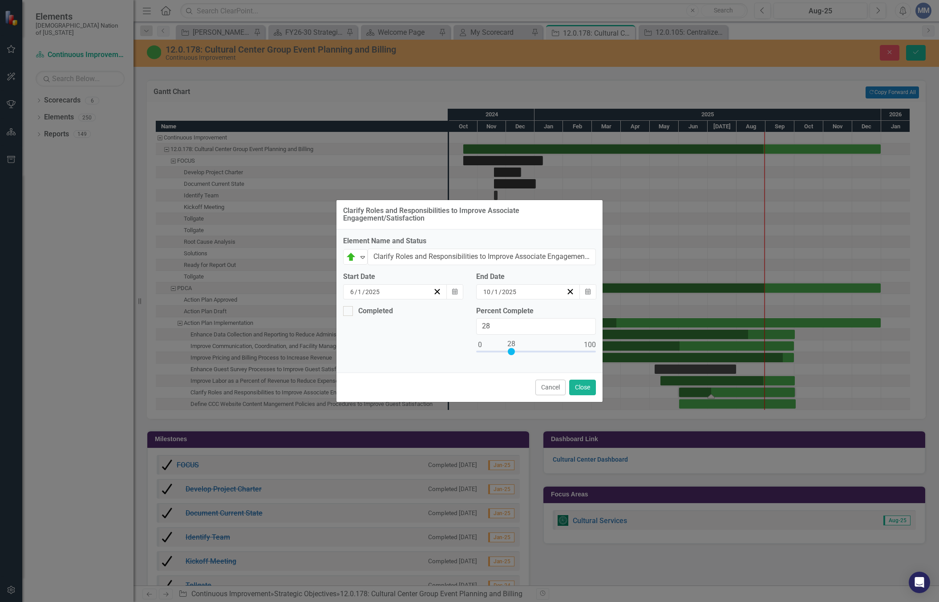
type input "30"
drag, startPoint x: 480, startPoint y: 351, endPoint x: 514, endPoint y: 355, distance: 34.1
click at [514, 355] on div at bounding box center [536, 353] width 120 height 11
click at [583, 388] on button "Close" at bounding box center [582, 387] width 27 height 16
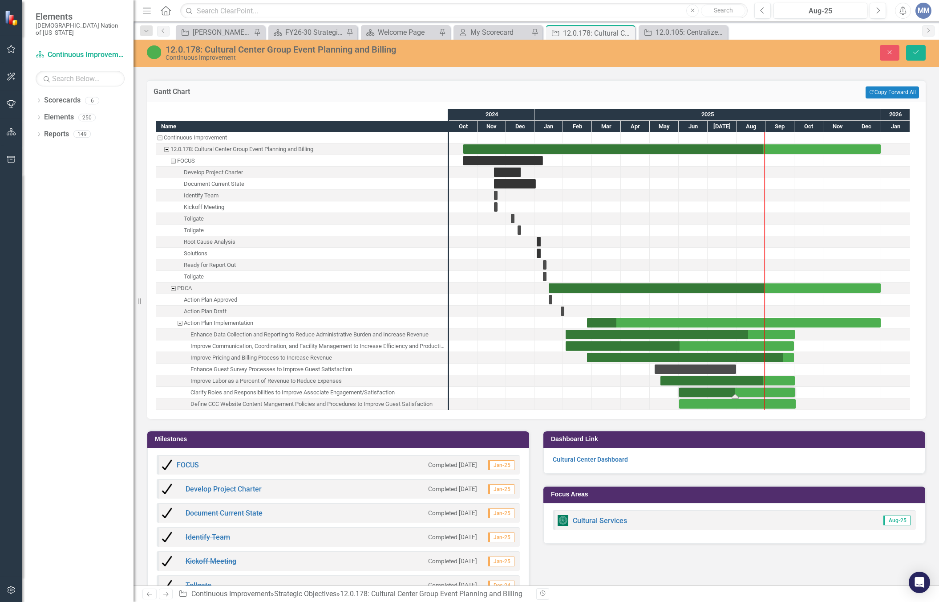
drag, startPoint x: 715, startPoint y: 387, endPoint x: 733, endPoint y: 386, distance: 18.3
click at [699, 399] on div "Task: Start date: 2025-06-01 End date: 2025-10-02" at bounding box center [737, 403] width 117 height 9
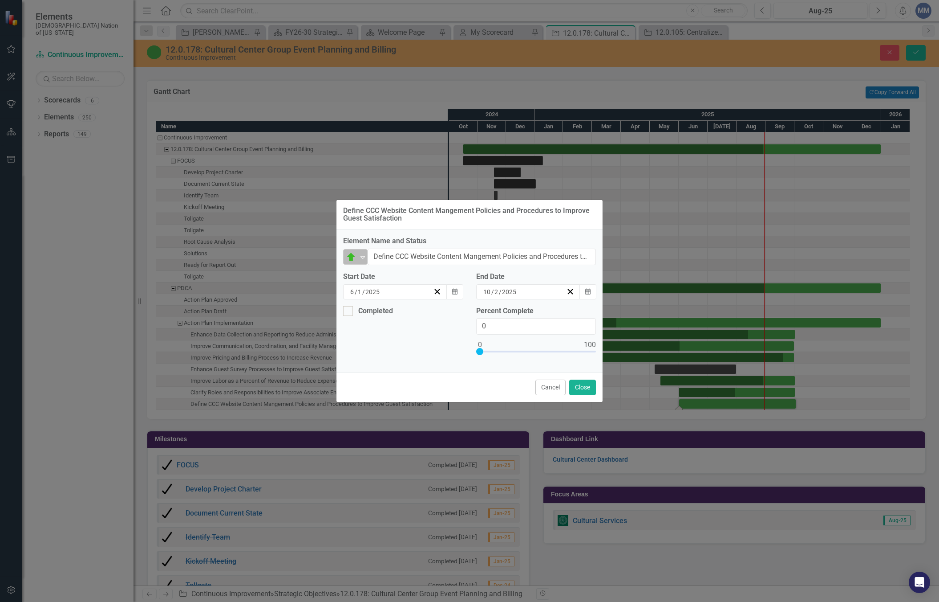
click at [358, 256] on icon "Expand" at bounding box center [362, 256] width 9 height 7
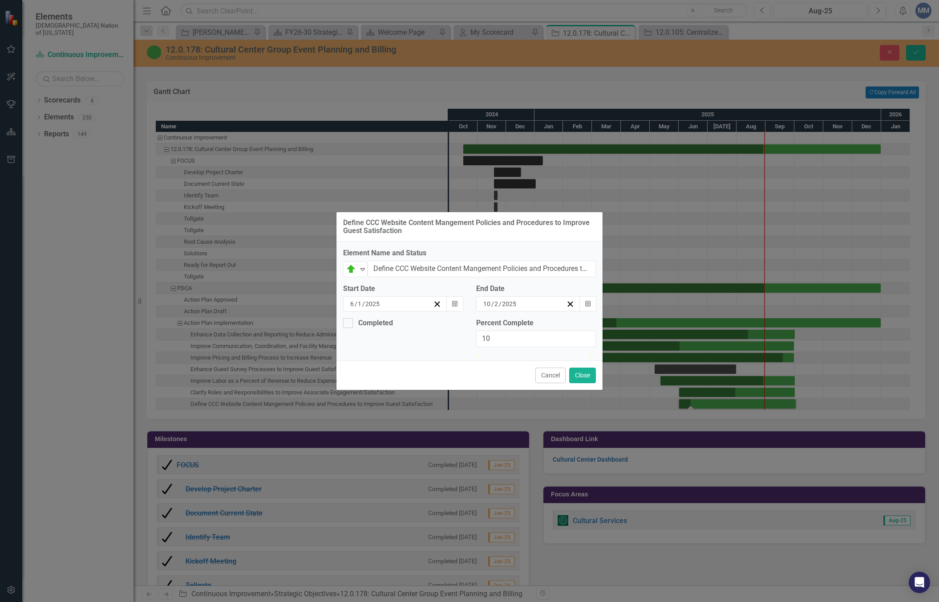
drag, startPoint x: 478, startPoint y: 353, endPoint x: 506, endPoint y: 362, distance: 29.4
click at [493, 354] on div at bounding box center [536, 354] width 120 height 0
type input "12"
click at [576, 383] on button "Close" at bounding box center [582, 375] width 27 height 16
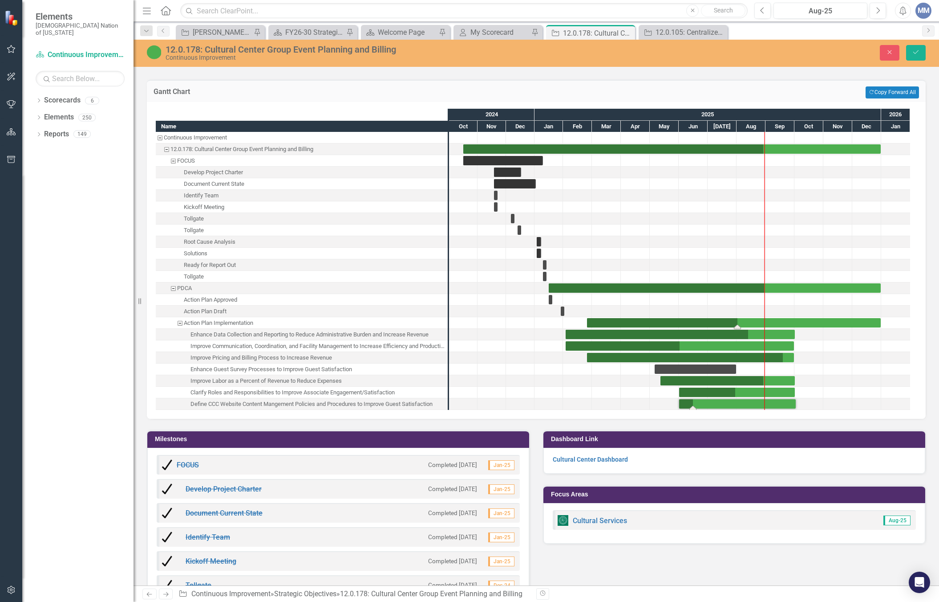
drag, startPoint x: 618, startPoint y: 316, endPoint x: 738, endPoint y: 315, distance: 120.7
click at [698, 341] on div "Task: Start date: 2025-02-03 End date: 2025-09-30" at bounding box center [680, 345] width 228 height 9
drag, startPoint x: 678, startPoint y: 339, endPoint x: 749, endPoint y: 336, distance: 71.3
click at [921, 46] on button "Save" at bounding box center [917, 53] width 20 height 16
